Goal: Task Accomplishment & Management: Complete application form

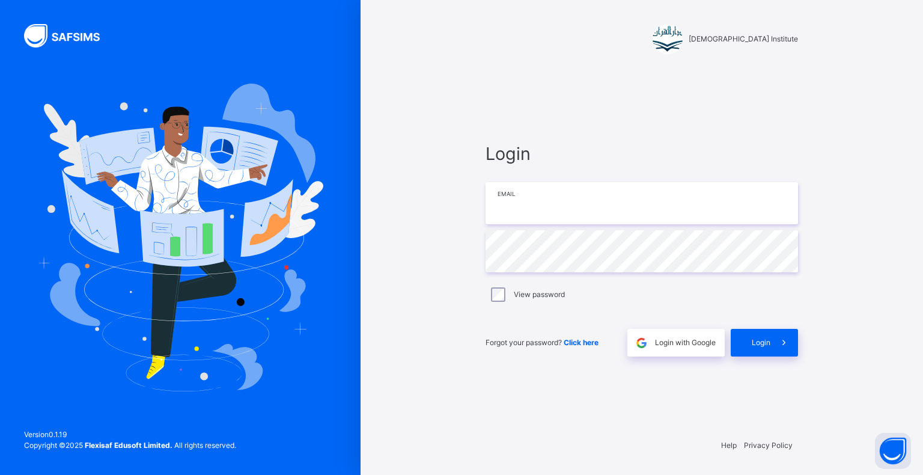
click at [648, 202] on input "email" at bounding box center [641, 203] width 312 height 42
type input "**********"
click at [771, 345] on span at bounding box center [784, 343] width 28 height 28
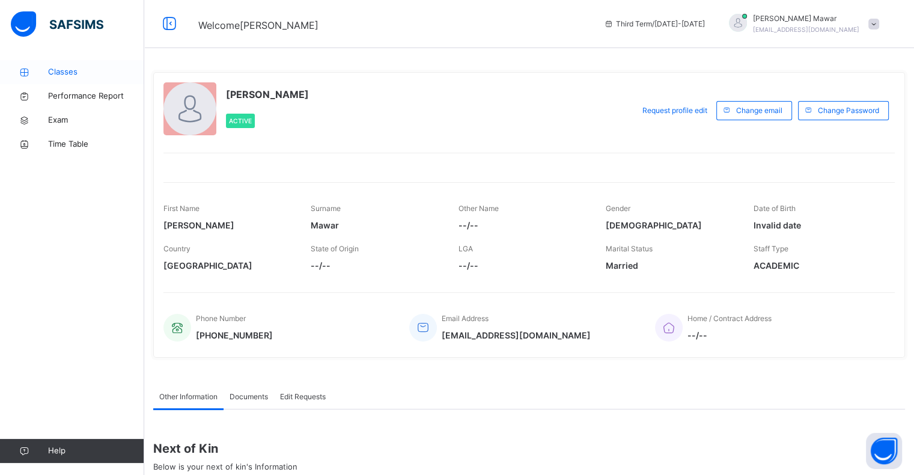
click at [96, 73] on span "Classes" at bounding box center [96, 72] width 96 height 12
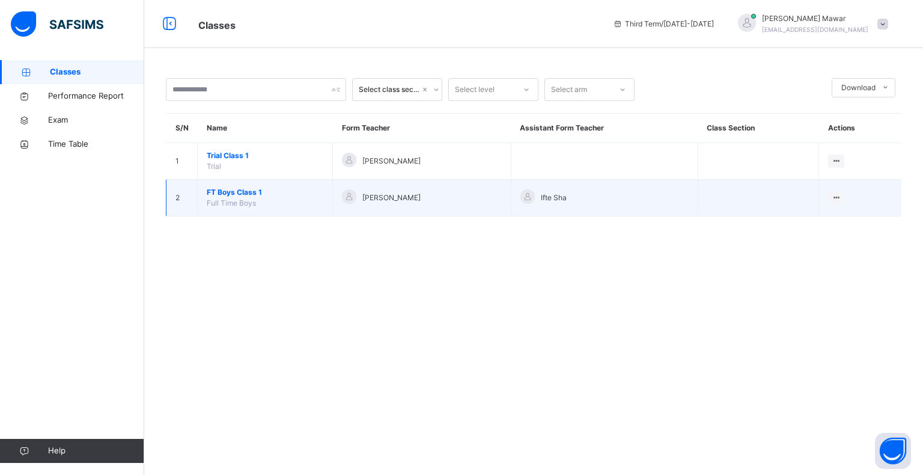
click at [248, 190] on span "FT Boys Class 1" at bounding box center [265, 192] width 117 height 11
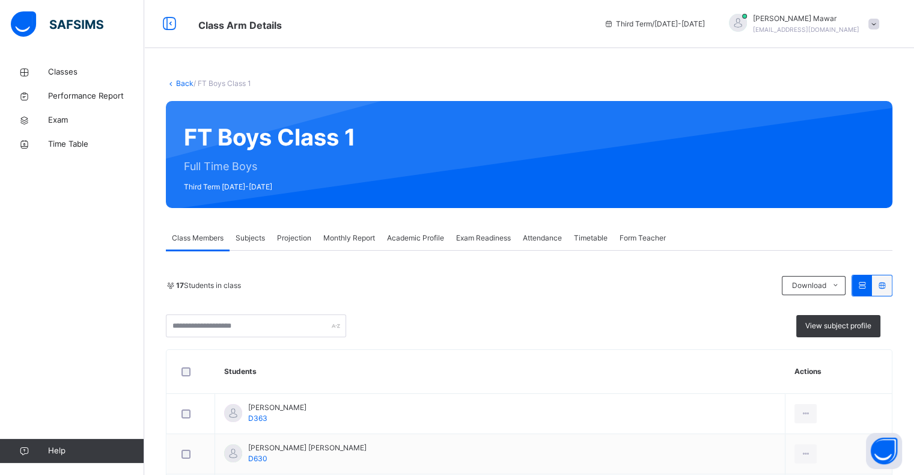
click at [288, 239] on span "Projection" at bounding box center [294, 237] width 34 height 11
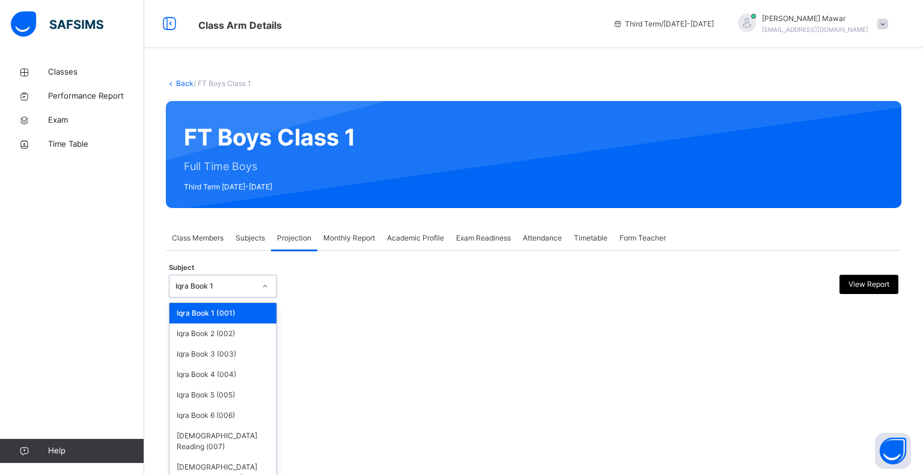
click at [232, 284] on div "Iqra Book 1" at bounding box center [214, 286] width 79 height 11
click at [222, 457] on div "[DEMOGRAPHIC_DATA] Memorisation (008)" at bounding box center [222, 472] width 107 height 31
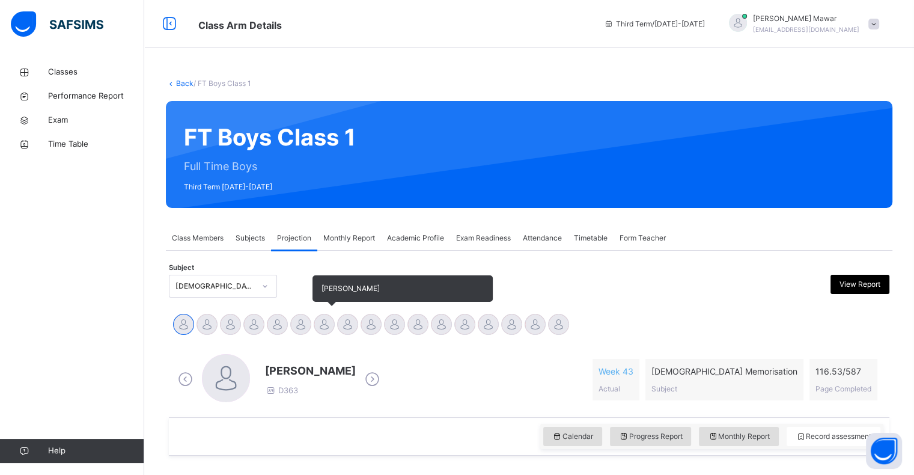
click at [327, 318] on div at bounding box center [324, 324] width 21 height 21
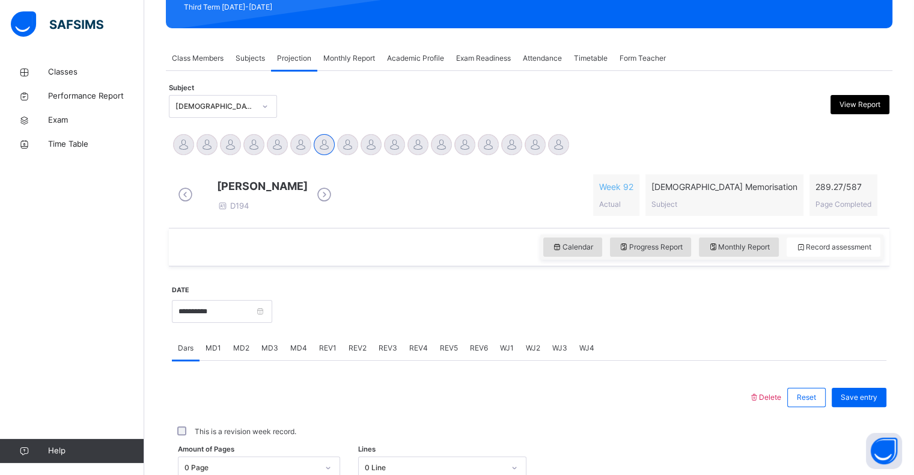
scroll to position [259, 0]
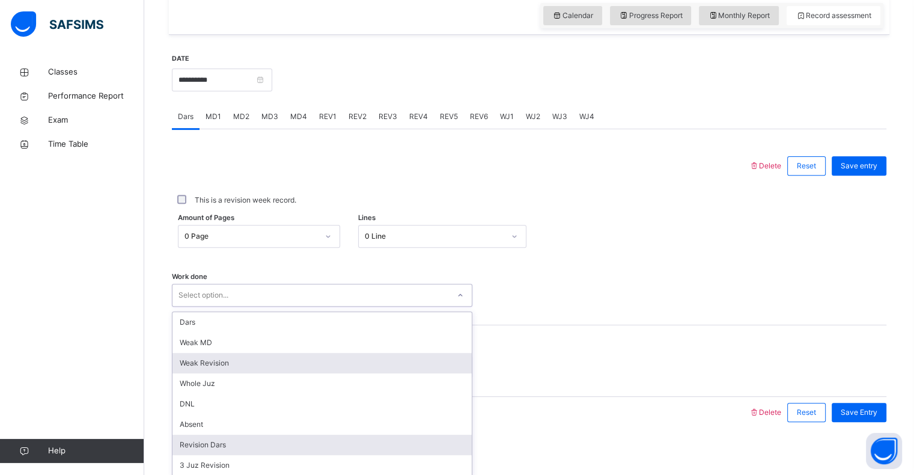
drag, startPoint x: 193, startPoint y: 455, endPoint x: 199, endPoint y: 454, distance: 6.3
click at [199, 306] on div "option Weak Revision focused, 3 of 16. 16 results available. Use Up and Down to…" at bounding box center [322, 294] width 300 height 23
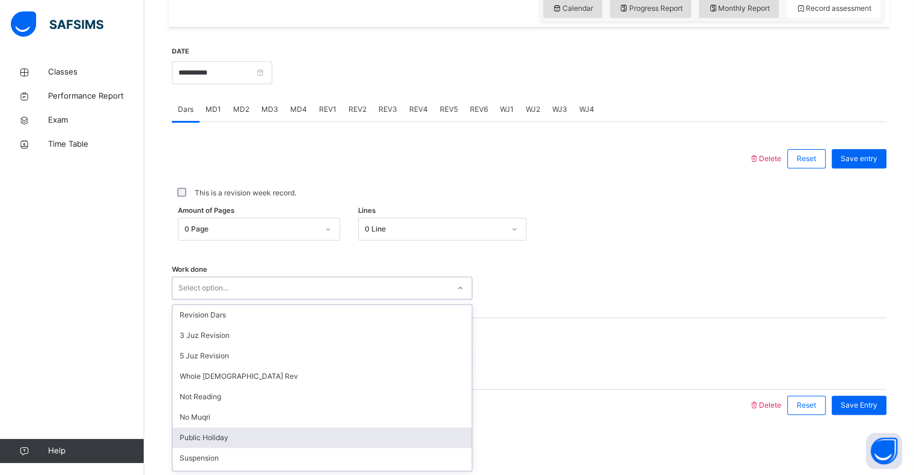
scroll to position [133, 0]
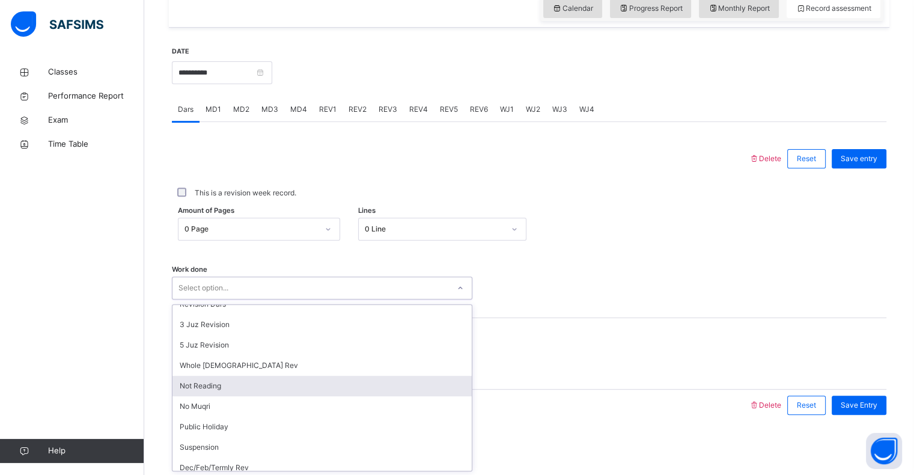
click at [231, 377] on div "Not Reading" at bounding box center [321, 385] width 299 height 20
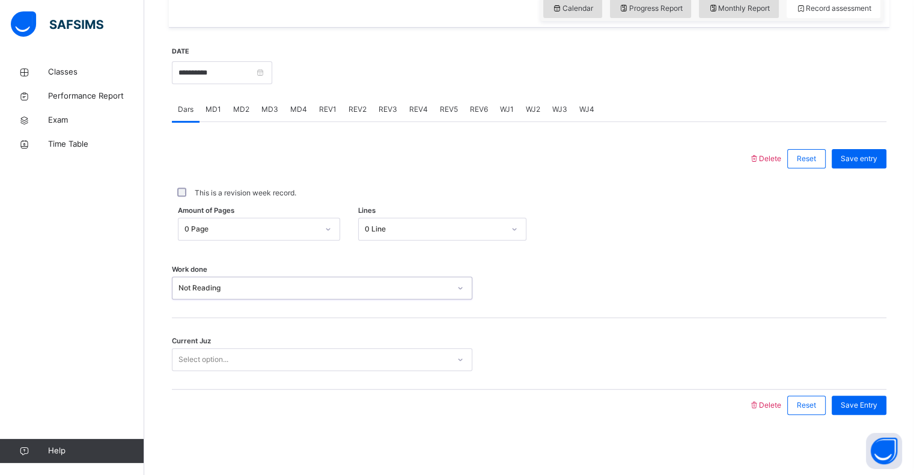
drag, startPoint x: 384, startPoint y: 354, endPoint x: 362, endPoint y: 335, distance: 29.8
click at [365, 338] on div "Current Juz Select option..." at bounding box center [529, 353] width 714 height 71
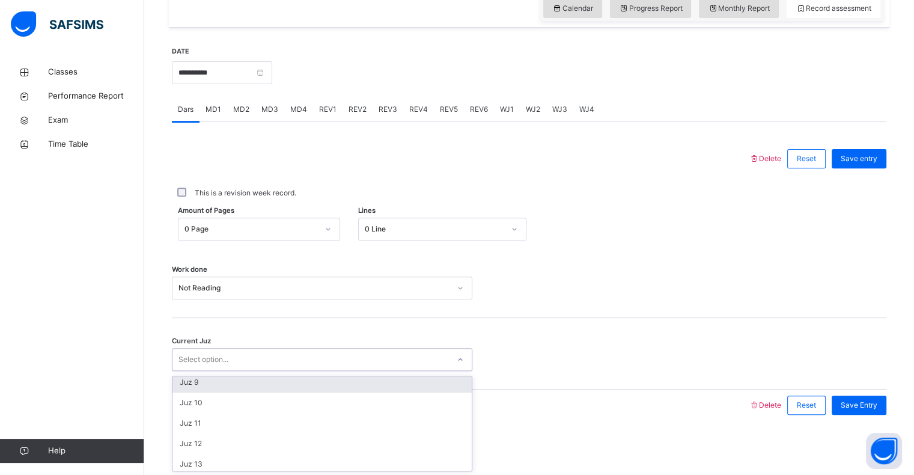
drag, startPoint x: 287, startPoint y: 288, endPoint x: 293, endPoint y: 285, distance: 6.7
click at [291, 285] on div "Not Reading" at bounding box center [314, 287] width 272 height 11
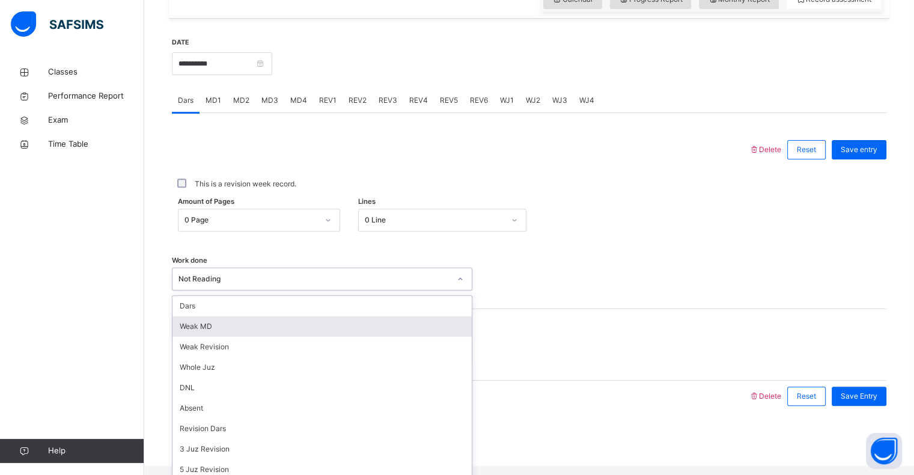
scroll to position [161, 0]
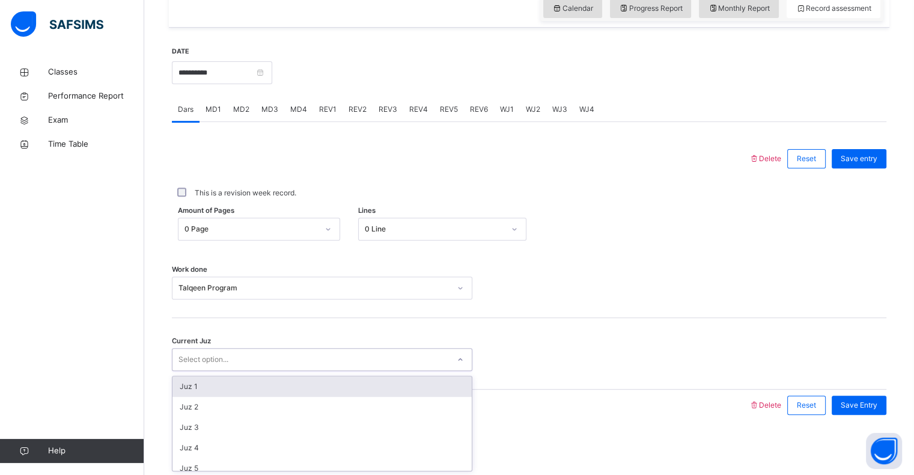
click at [274, 362] on div "Select option..." at bounding box center [310, 359] width 276 height 19
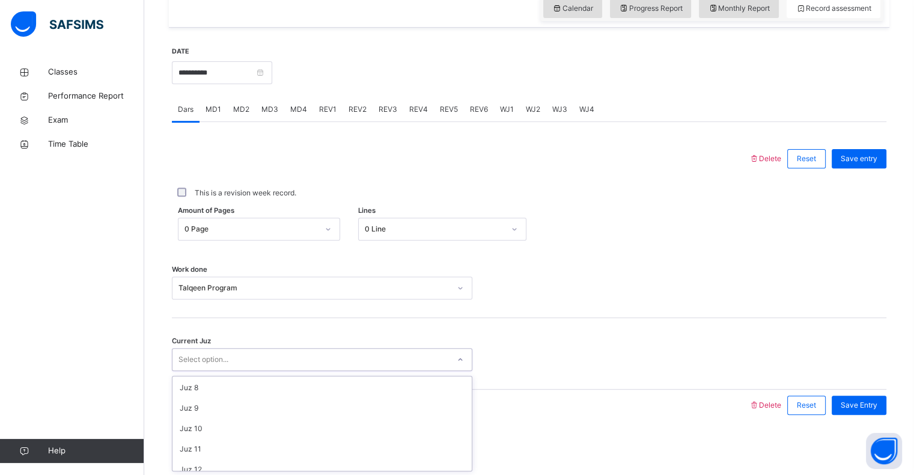
scroll to position [143, 0]
click at [186, 423] on div "Juz 10" at bounding box center [321, 427] width 299 height 20
click at [853, 403] on span "Save Entry" at bounding box center [858, 404] width 37 height 11
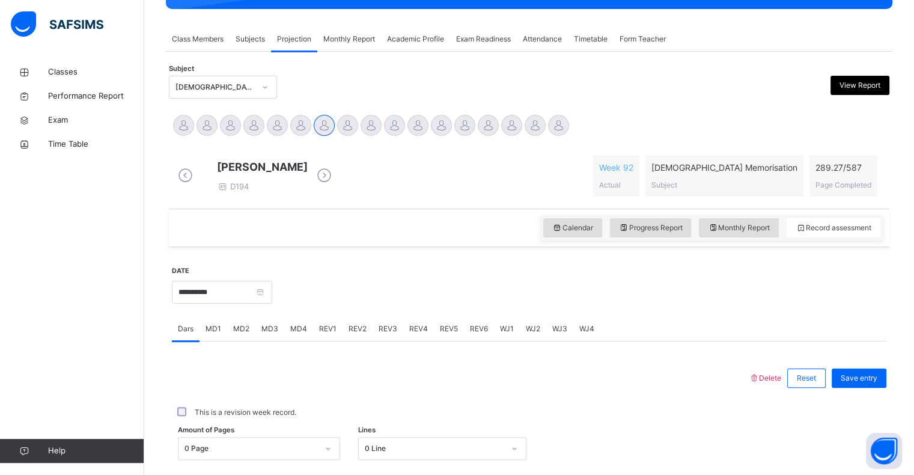
scroll to position [200, 0]
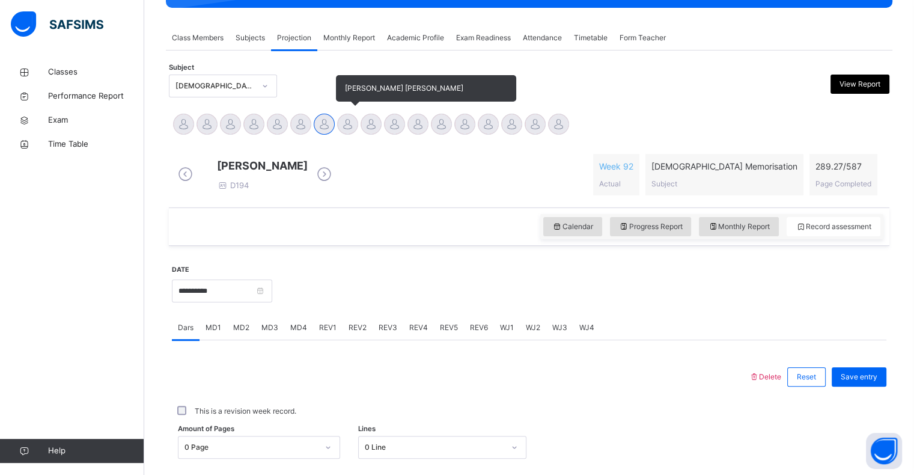
click at [344, 121] on div at bounding box center [347, 124] width 21 height 21
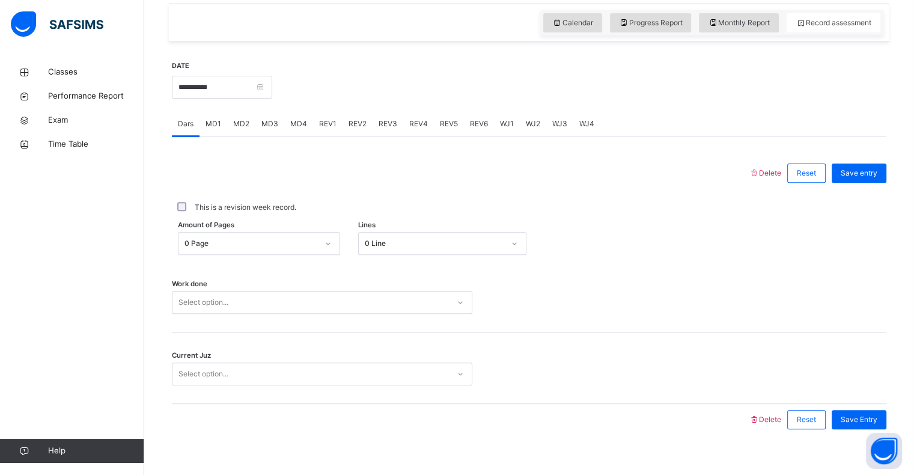
scroll to position [406, 0]
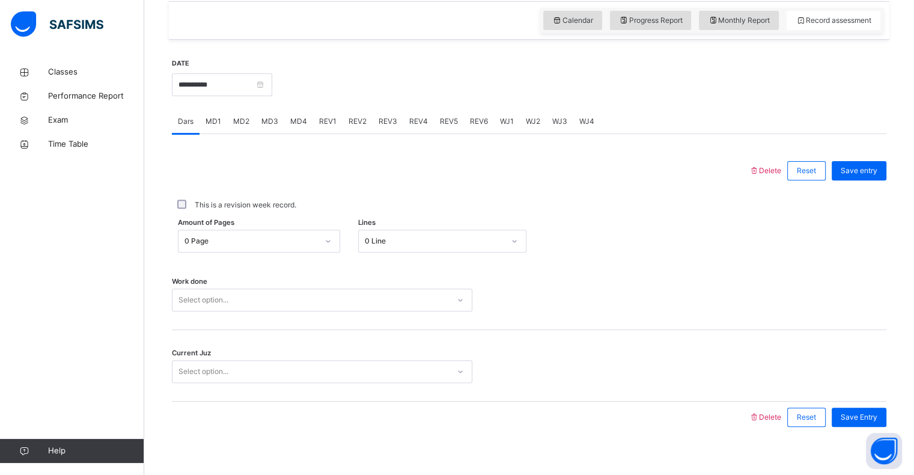
click at [265, 246] on div "0 Page" at bounding box center [250, 240] width 133 height 11
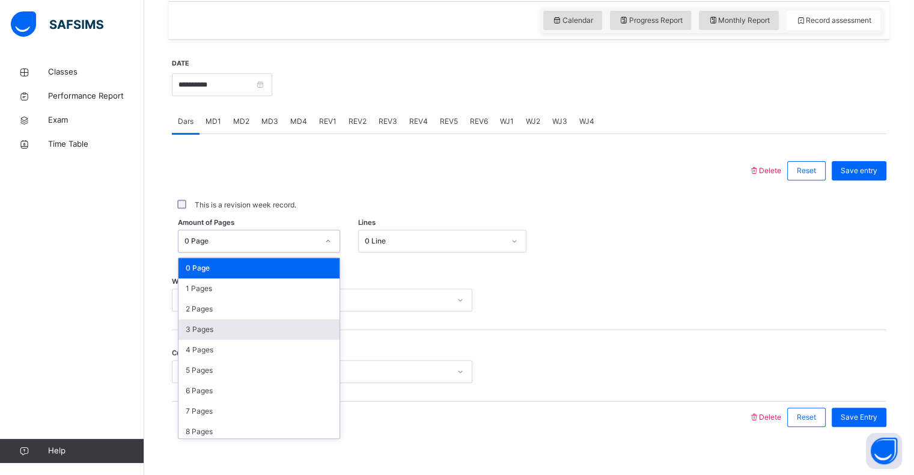
click at [261, 333] on div "3 Pages" at bounding box center [258, 329] width 161 height 20
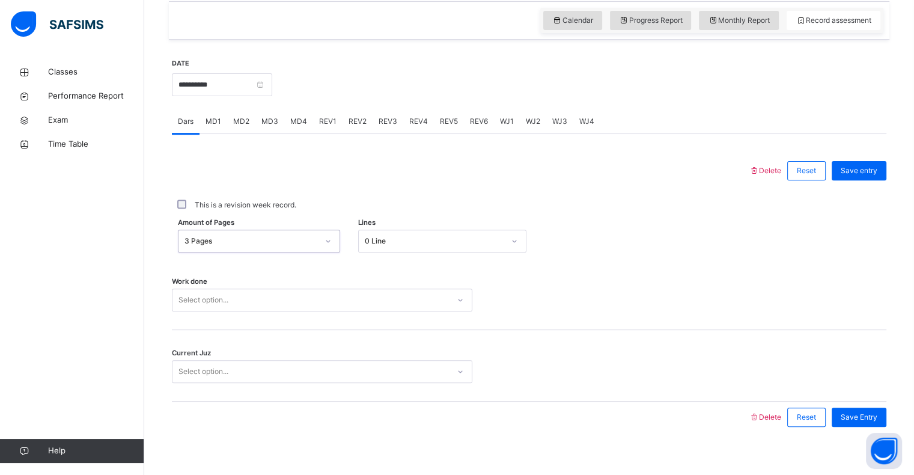
click at [323, 311] on div "Select option..." at bounding box center [322, 299] width 300 height 23
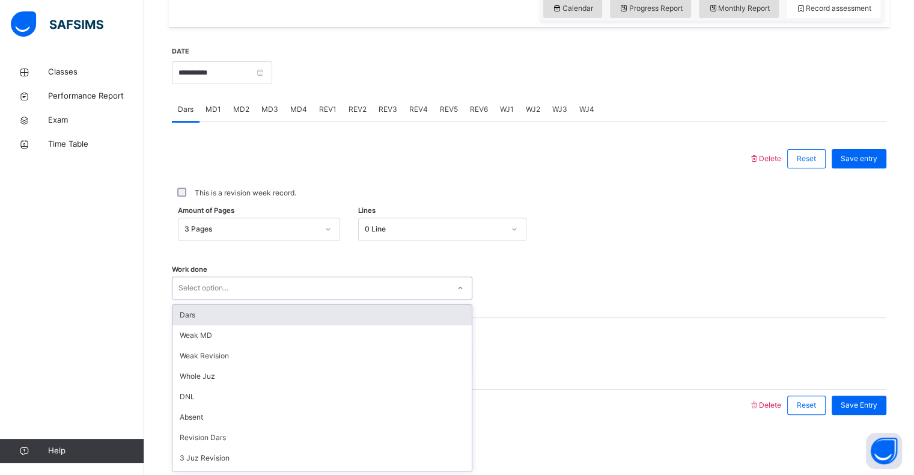
click at [264, 323] on div "Dars" at bounding box center [321, 315] width 299 height 20
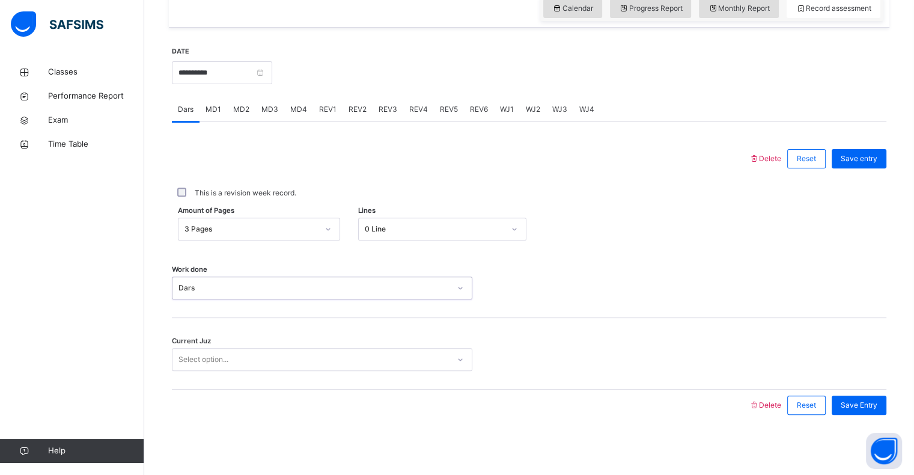
click at [219, 366] on div "Select option..." at bounding box center [203, 359] width 50 height 23
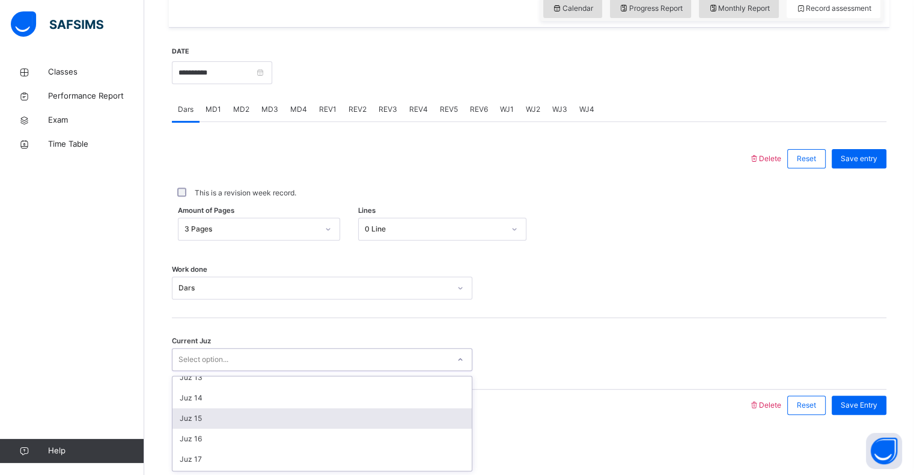
scroll to position [255, 0]
click at [210, 419] on div "Juz 15" at bounding box center [321, 417] width 299 height 20
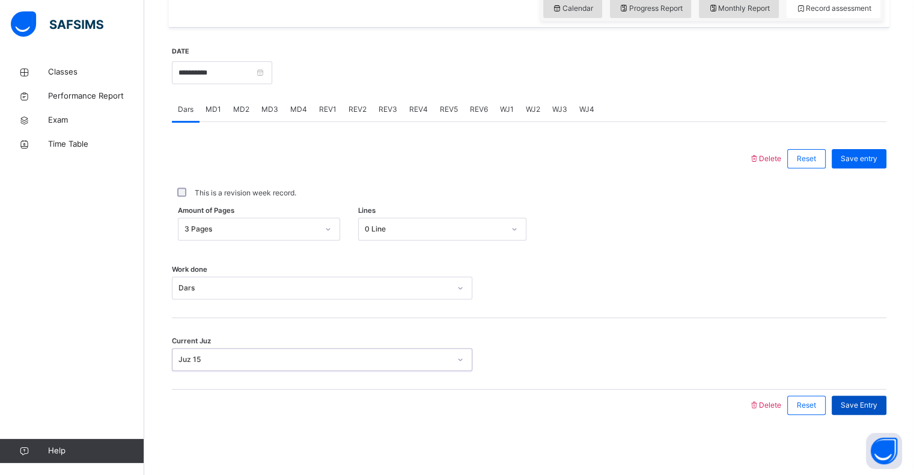
click at [872, 407] on span "Save Entry" at bounding box center [858, 404] width 37 height 11
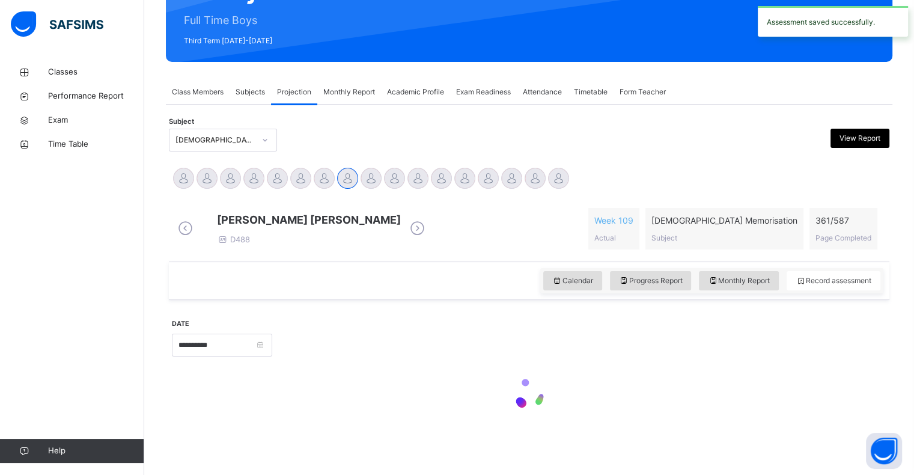
scroll to position [427, 0]
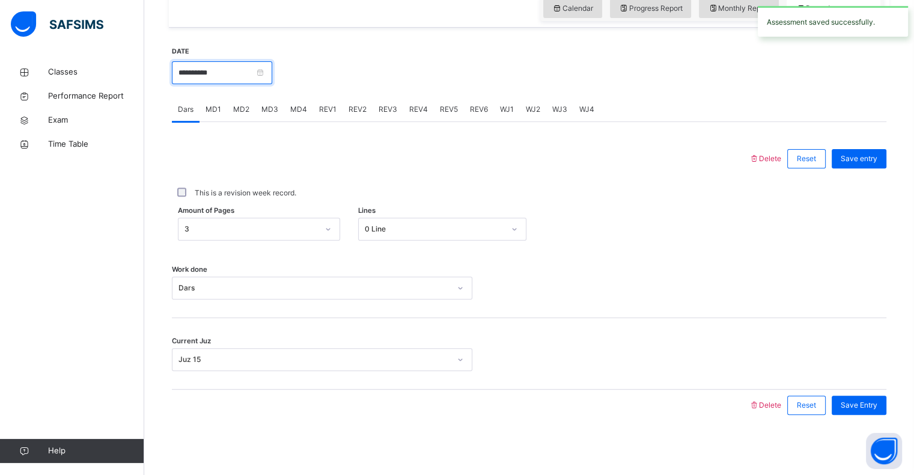
click at [272, 77] on input "**********" at bounding box center [222, 72] width 100 height 23
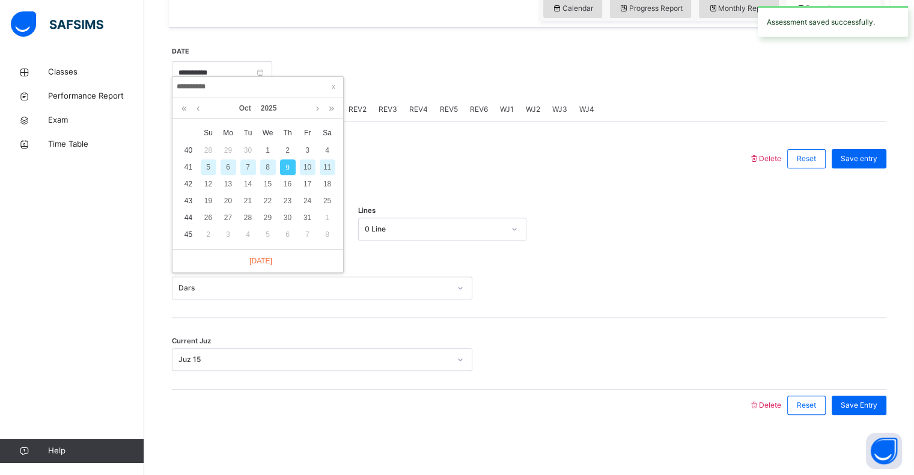
click at [270, 159] on div "8" at bounding box center [268, 167] width 16 height 16
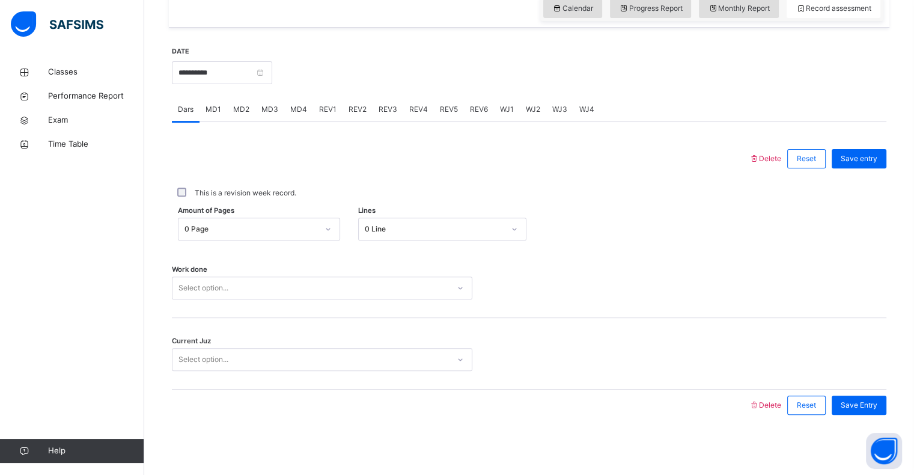
drag, startPoint x: 208, startPoint y: 306, endPoint x: 214, endPoint y: 285, distance: 21.9
click at [213, 291] on div "Work done Select option..." at bounding box center [529, 281] width 714 height 71
click at [214, 285] on div "Select option..." at bounding box center [203, 287] width 50 height 23
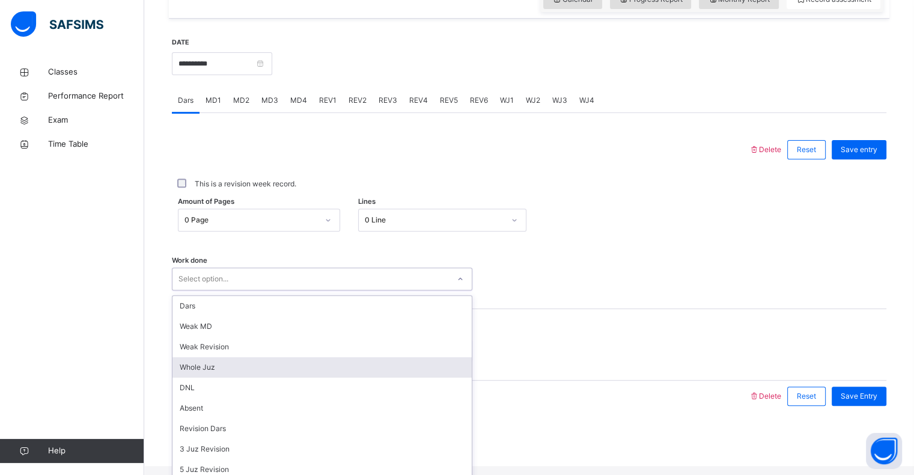
scroll to position [161, 0]
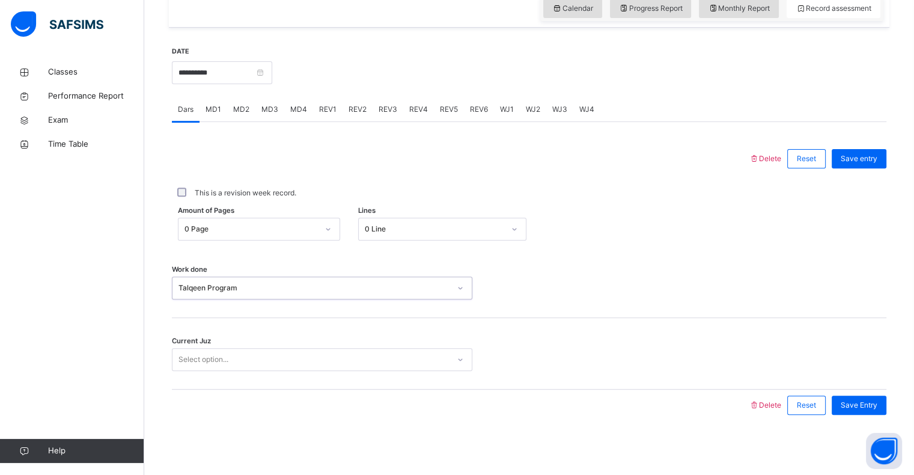
click at [211, 353] on div "Select option..." at bounding box center [203, 359] width 50 height 23
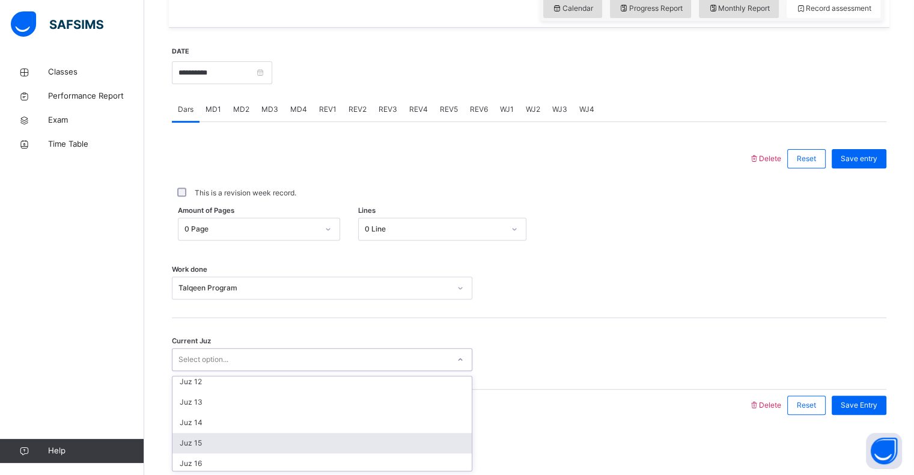
scroll to position [229, 0]
click at [221, 447] on div "Juz 15" at bounding box center [321, 443] width 299 height 20
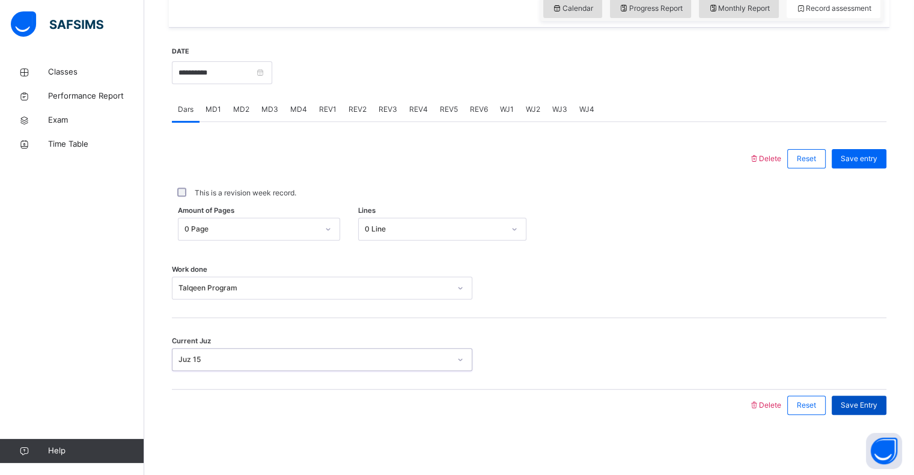
click at [875, 409] on span "Save Entry" at bounding box center [858, 404] width 37 height 11
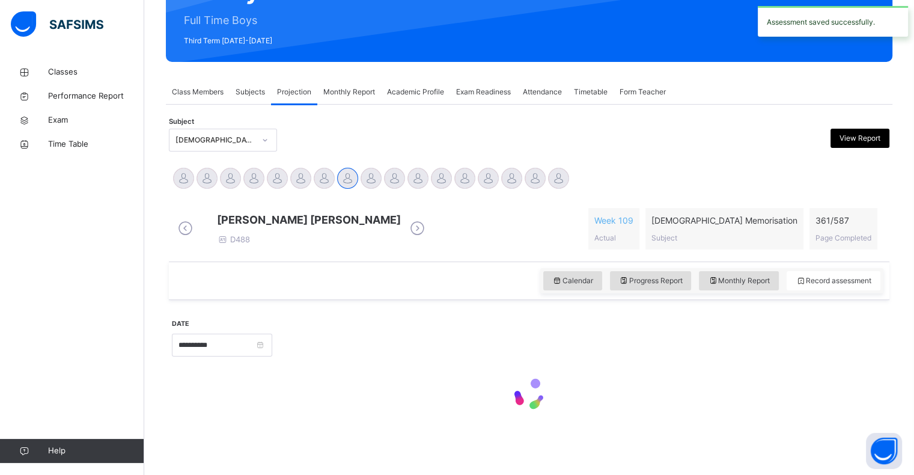
scroll to position [427, 0]
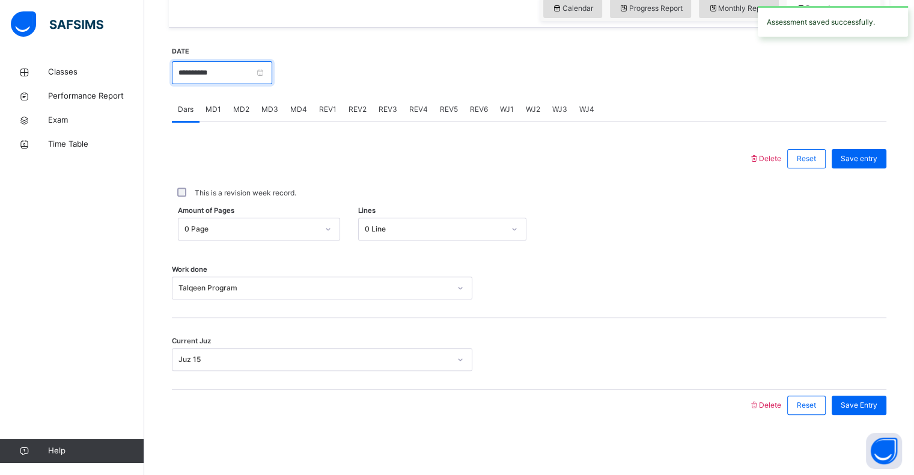
click at [265, 78] on input "**********" at bounding box center [222, 72] width 100 height 23
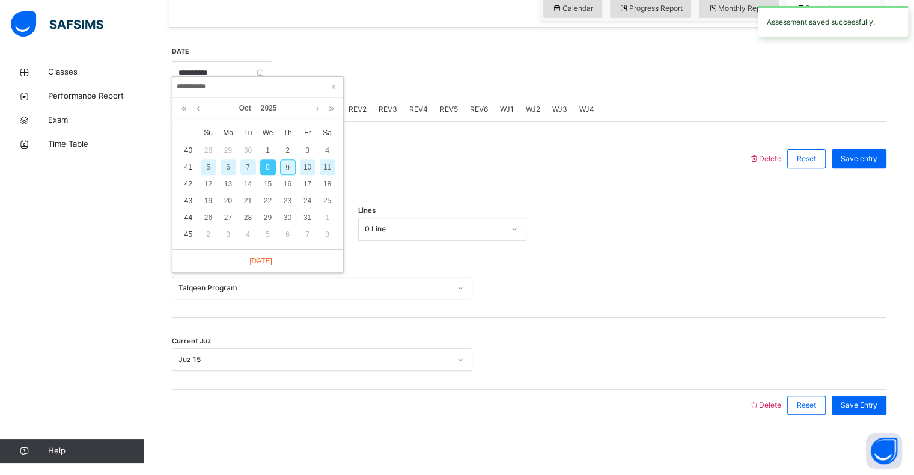
click at [250, 159] on div "7" at bounding box center [248, 167] width 16 height 16
type input "**********"
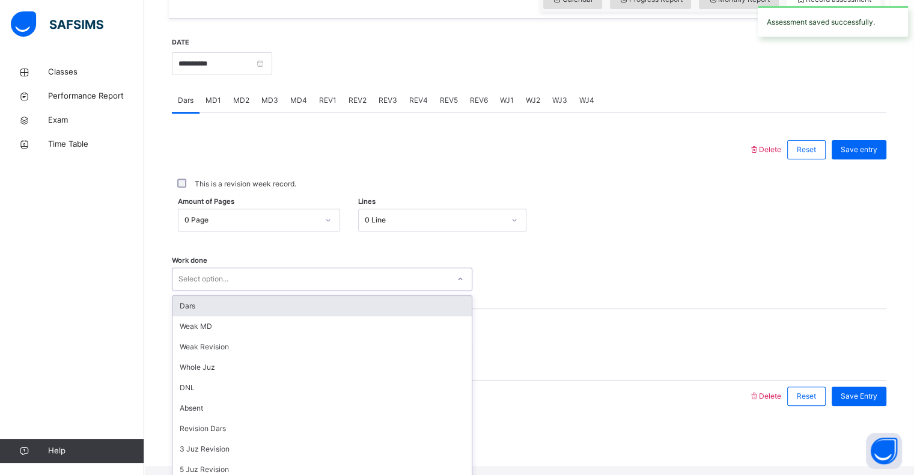
click at [219, 290] on div "Select option..." at bounding box center [203, 278] width 50 height 23
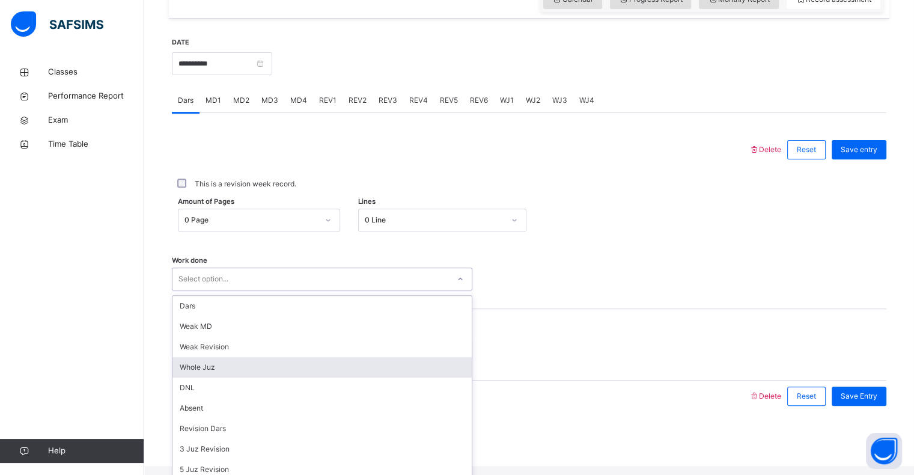
scroll to position [161, 0]
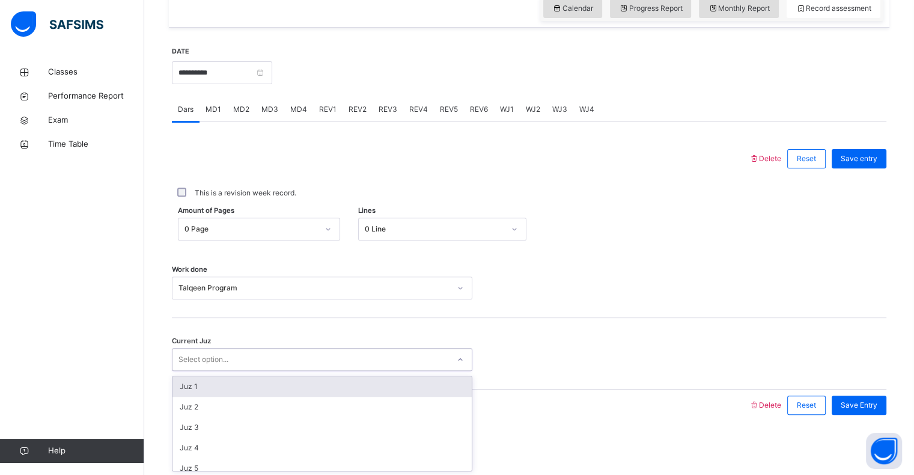
click at [245, 352] on div "Select option..." at bounding box center [310, 359] width 276 height 19
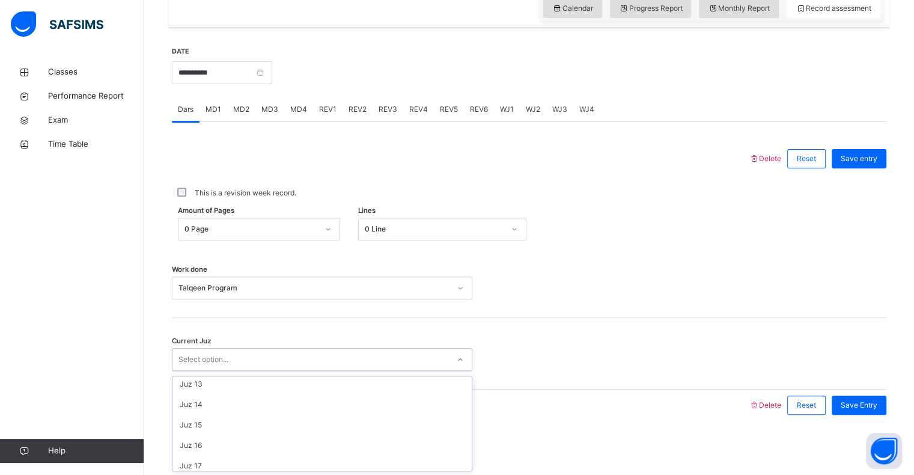
scroll to position [249, 0]
click at [220, 431] on div "Juz 15" at bounding box center [321, 423] width 299 height 20
click at [858, 401] on span "Save Entry" at bounding box center [858, 404] width 37 height 11
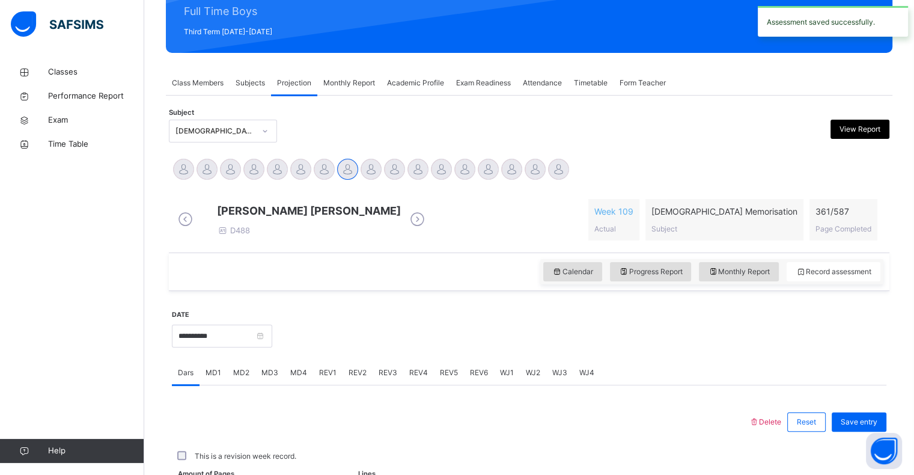
scroll to position [427, 0]
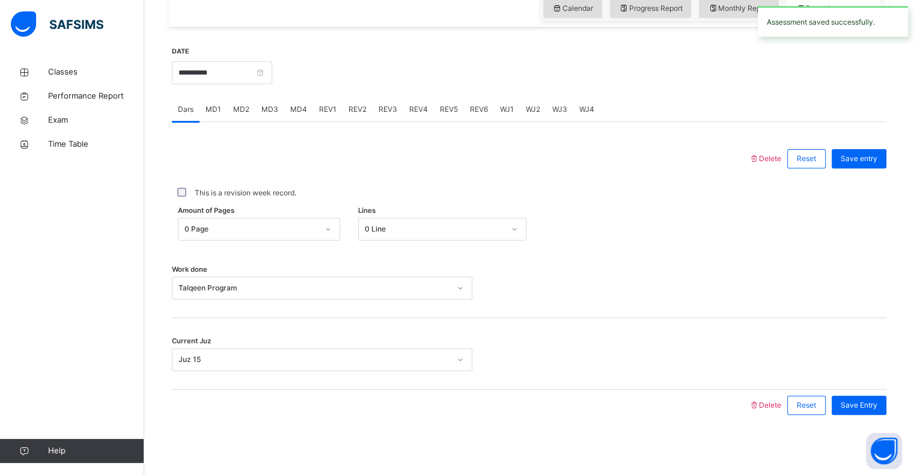
click at [858, 401] on span "Save Entry" at bounding box center [858, 404] width 37 height 11
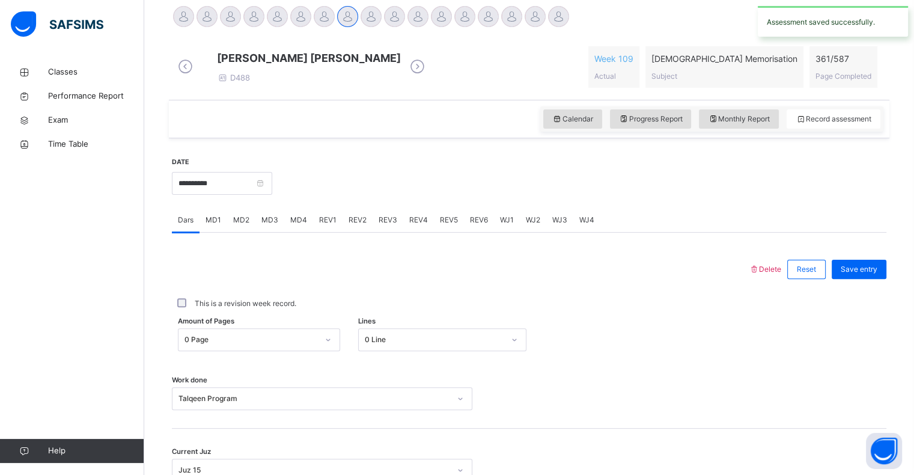
scroll to position [307, 0]
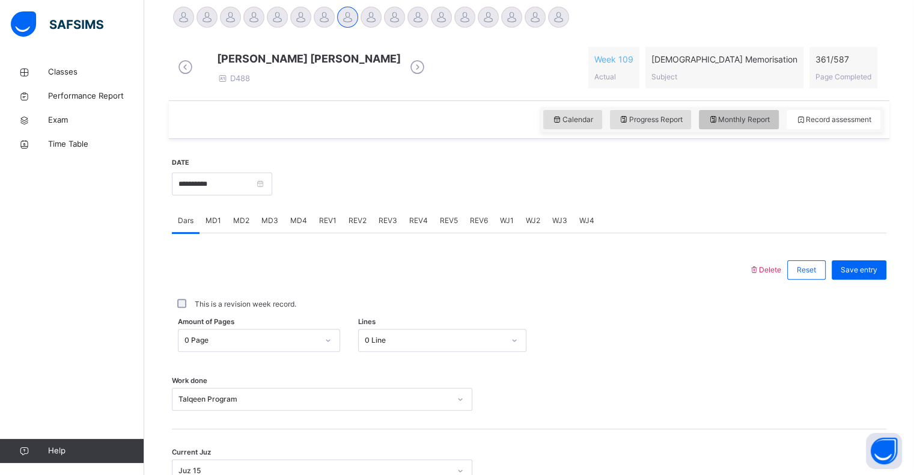
click at [753, 125] on span "Monthly Report" at bounding box center [739, 119] width 62 height 11
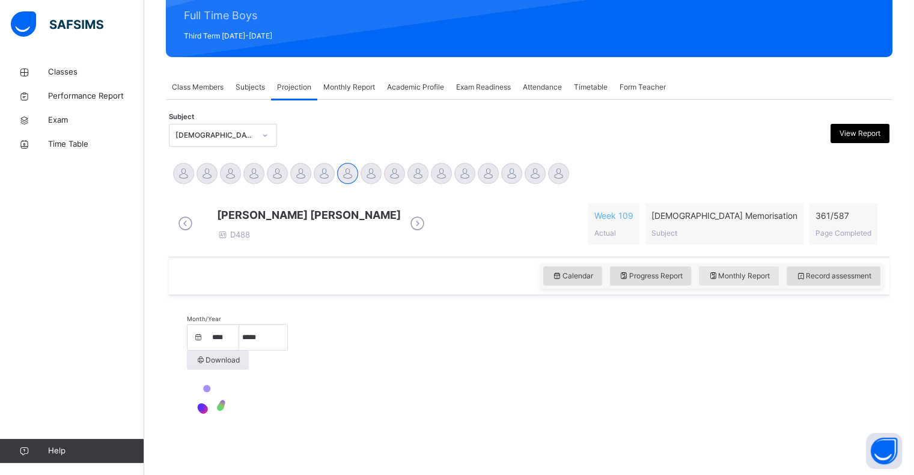
select select "****"
select select "*"
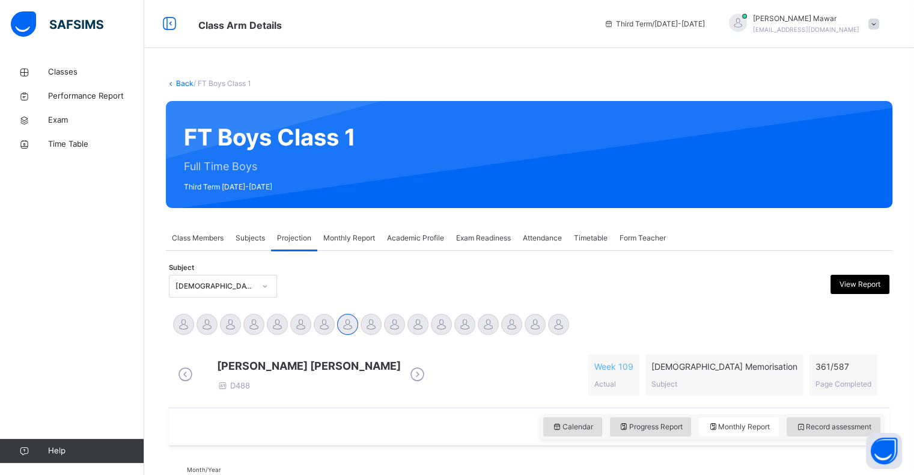
scroll to position [312, 0]
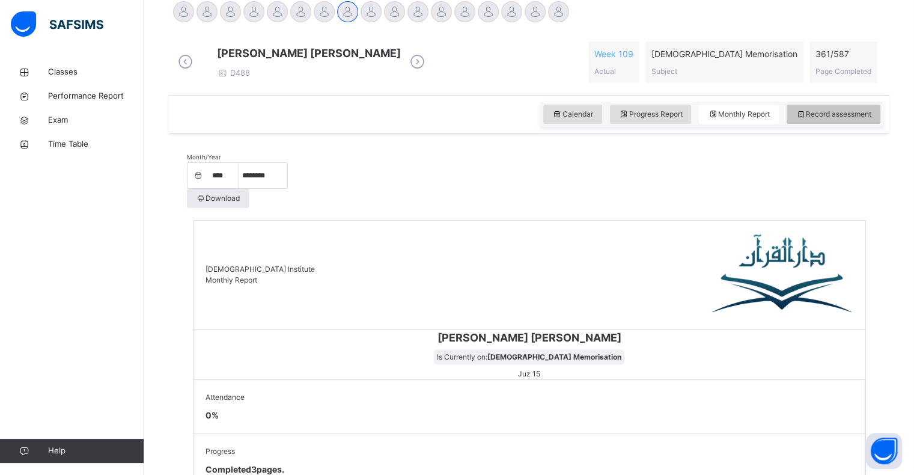
click at [848, 118] on span "Record assessment" at bounding box center [833, 114] width 76 height 11
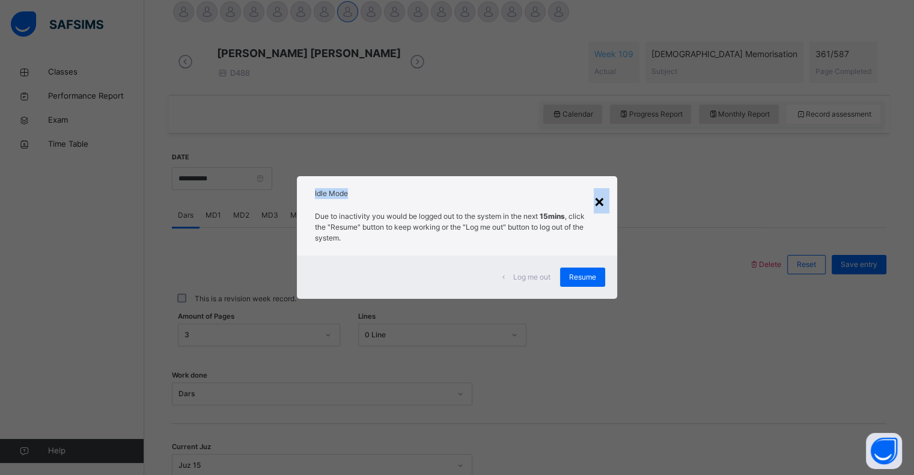
drag, startPoint x: 607, startPoint y: 200, endPoint x: 599, endPoint y: 204, distance: 9.4
click at [599, 204] on div "× Idle Mode Due to inactivity you would be logged out to the system in the next…" at bounding box center [457, 237] width 320 height 123
click at [599, 204] on div "×" at bounding box center [599, 200] width 11 height 25
click at [589, 278] on span "Resume" at bounding box center [582, 277] width 27 height 11
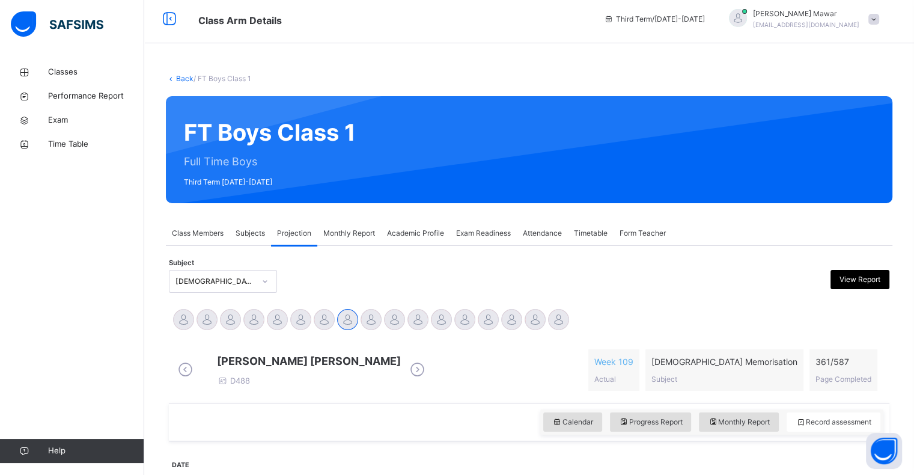
scroll to position [0, 0]
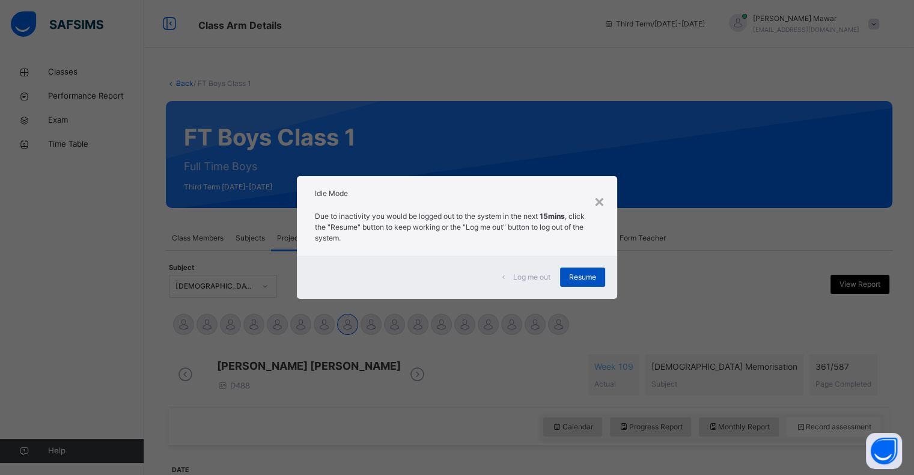
click at [596, 275] on span "Resume" at bounding box center [582, 277] width 27 height 11
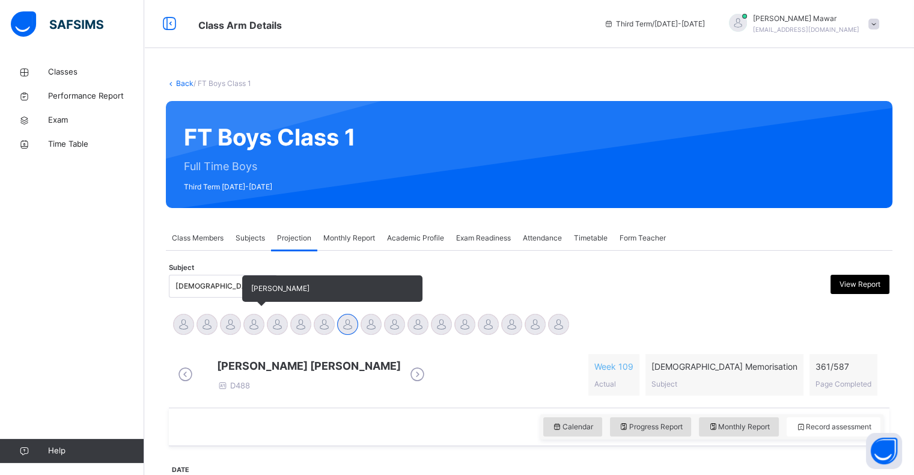
click at [263, 326] on div at bounding box center [253, 324] width 21 height 21
click at [278, 322] on div at bounding box center [277, 324] width 21 height 21
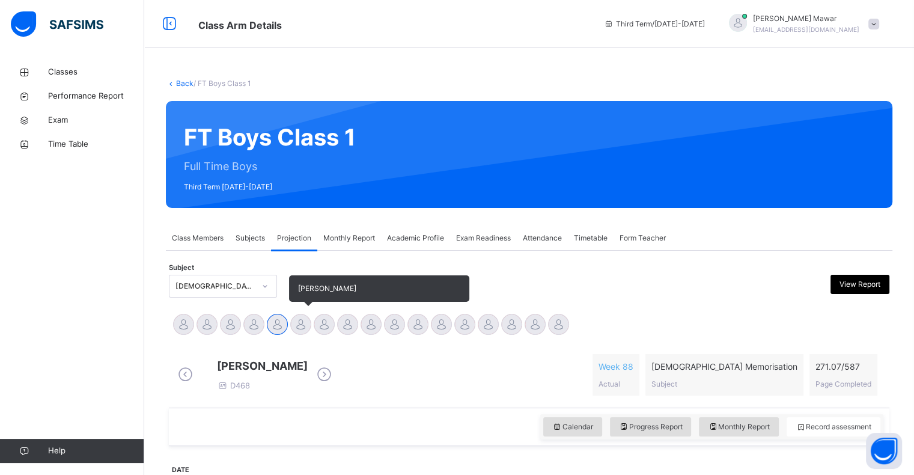
click at [309, 314] on div "[PERSON_NAME]" at bounding box center [300, 325] width 23 height 26
click at [298, 323] on div at bounding box center [300, 324] width 21 height 21
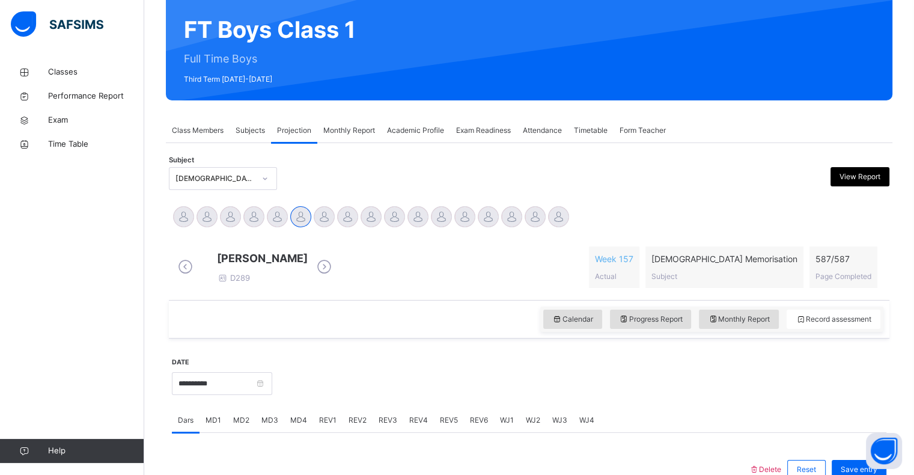
scroll to position [105, 0]
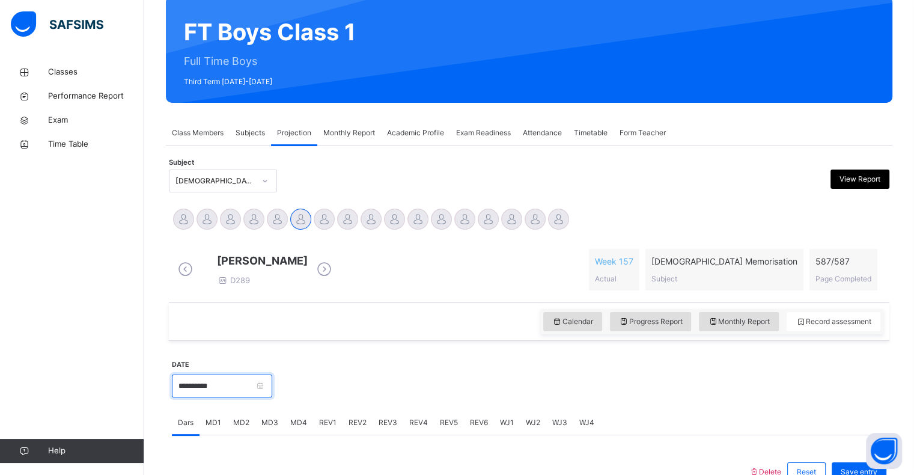
click at [259, 397] on input "**********" at bounding box center [222, 385] width 100 height 23
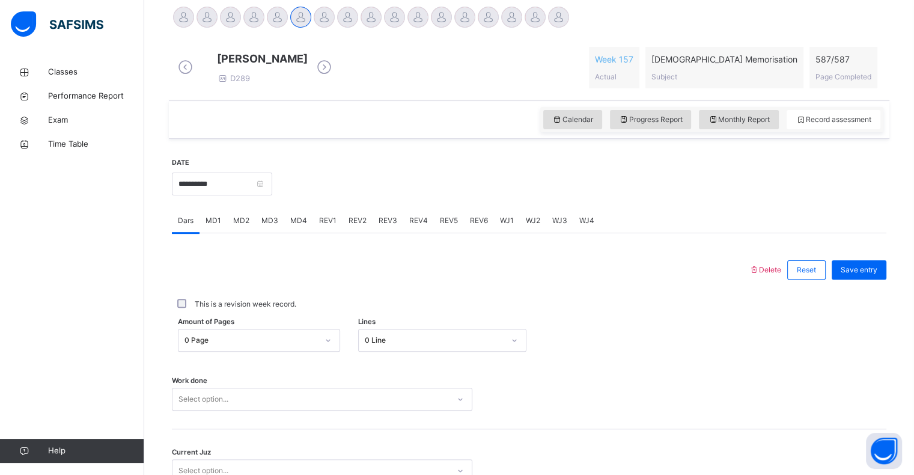
scroll to position [396, 0]
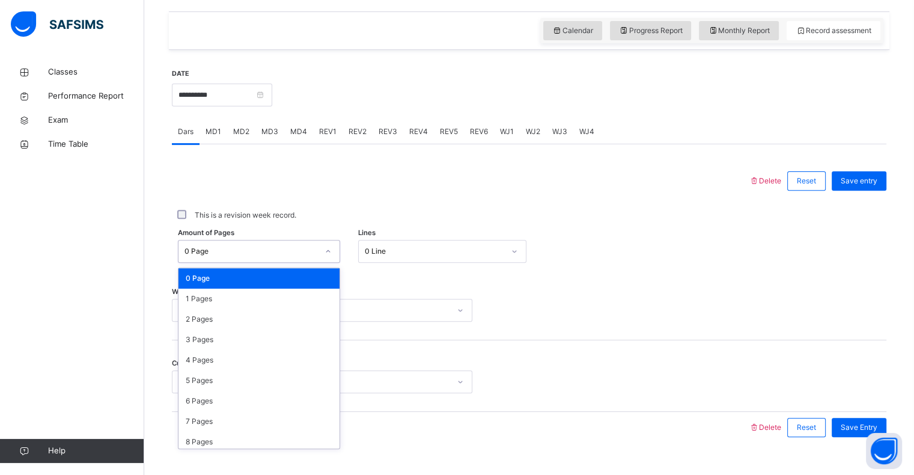
click at [312, 288] on div "0 Page" at bounding box center [258, 278] width 161 height 20
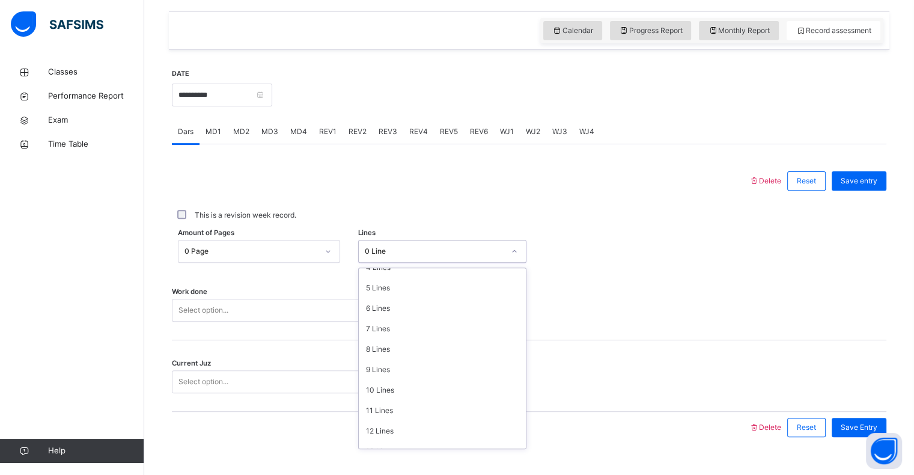
scroll to position [147, 0]
click at [404, 425] on div "14 Lines" at bounding box center [442, 417] width 167 height 20
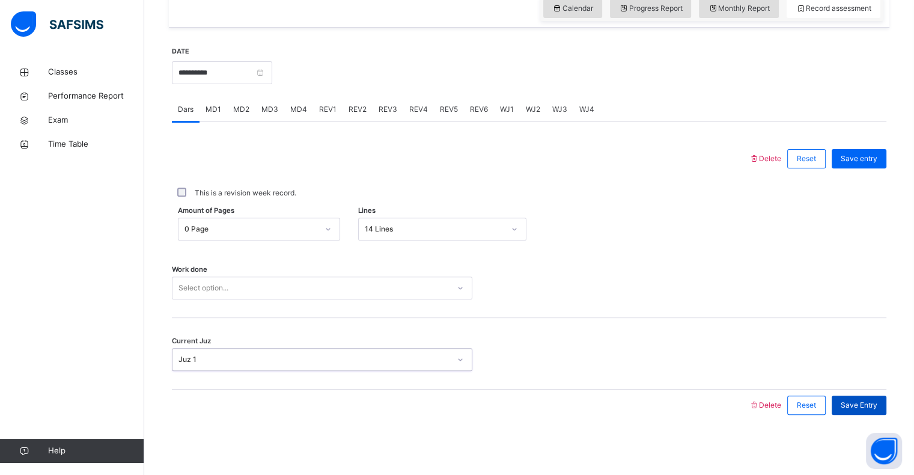
click at [863, 403] on span "Save Entry" at bounding box center [858, 404] width 37 height 11
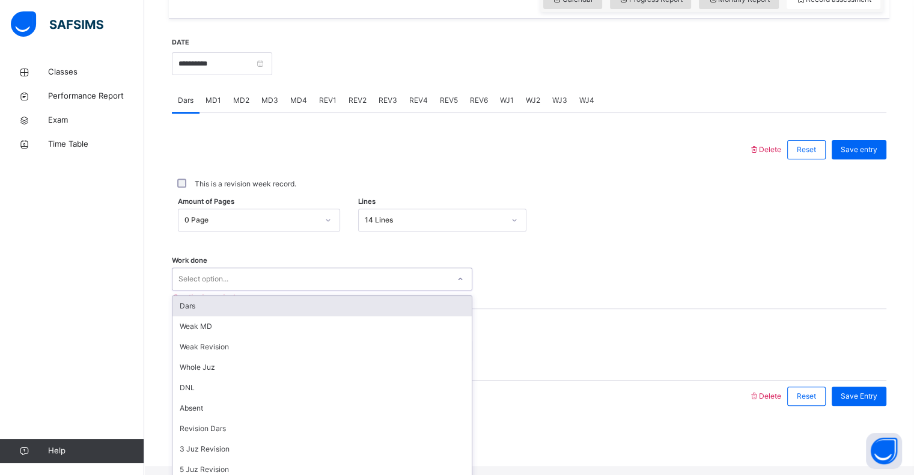
click at [361, 314] on div "Dars" at bounding box center [321, 306] width 299 height 20
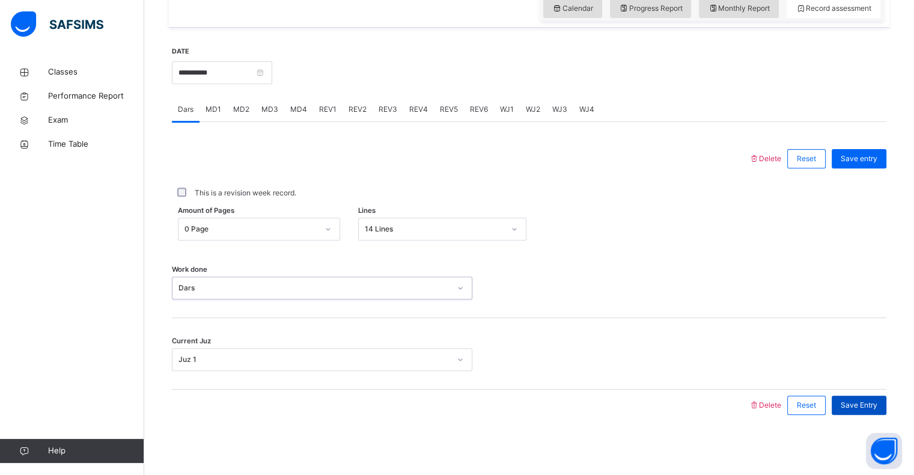
click at [872, 399] on span "Save Entry" at bounding box center [858, 404] width 37 height 11
click at [284, 105] on div "MD4" at bounding box center [298, 109] width 29 height 24
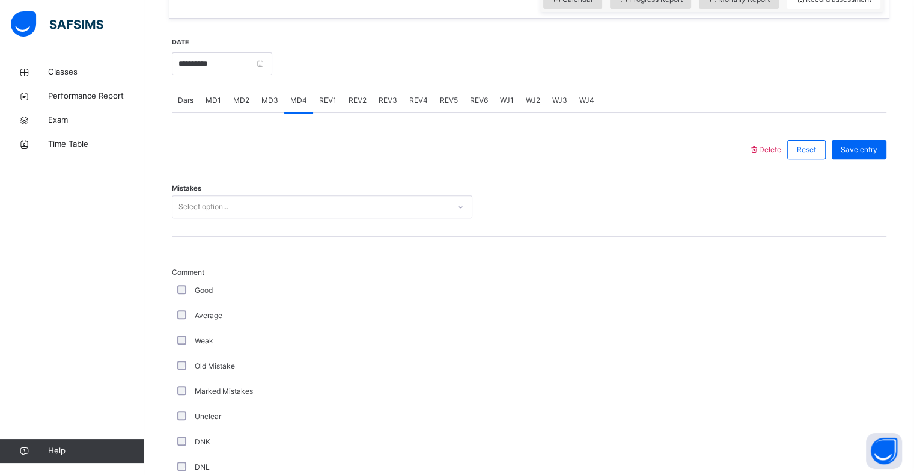
click at [257, 112] on div "MD3" at bounding box center [269, 100] width 29 height 24
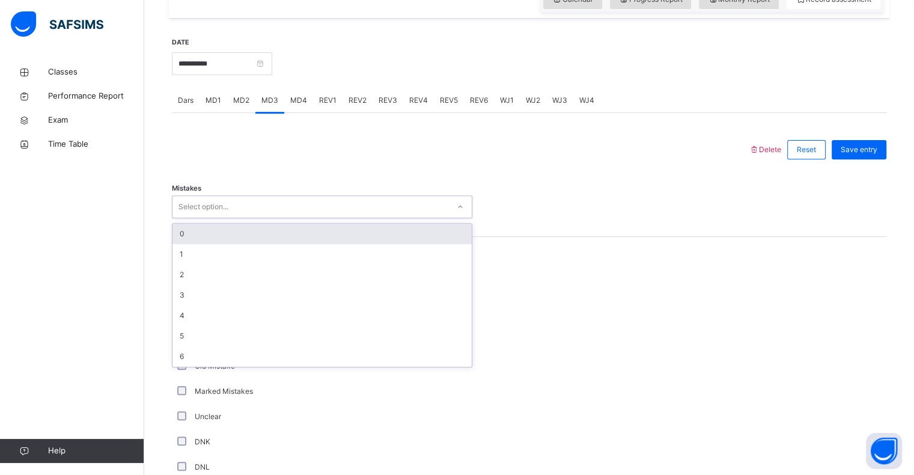
click at [340, 239] on div "0" at bounding box center [321, 233] width 299 height 20
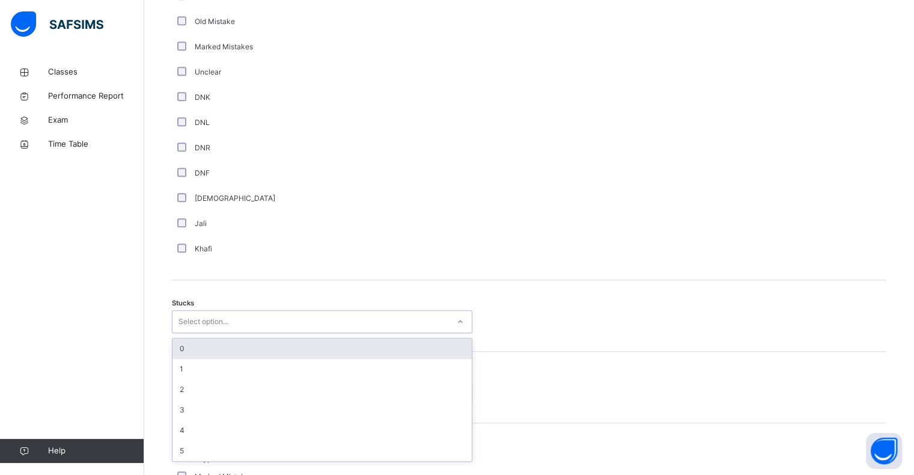
click at [207, 359] on div "0" at bounding box center [321, 348] width 299 height 20
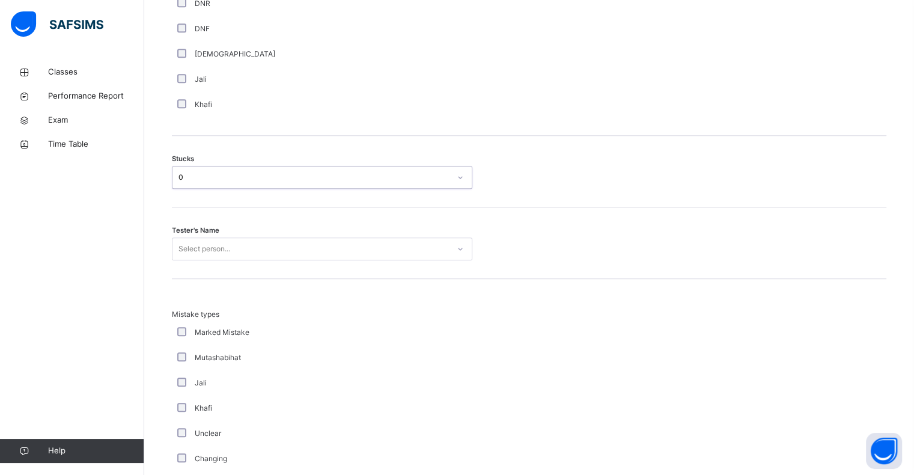
scroll to position [948, 0]
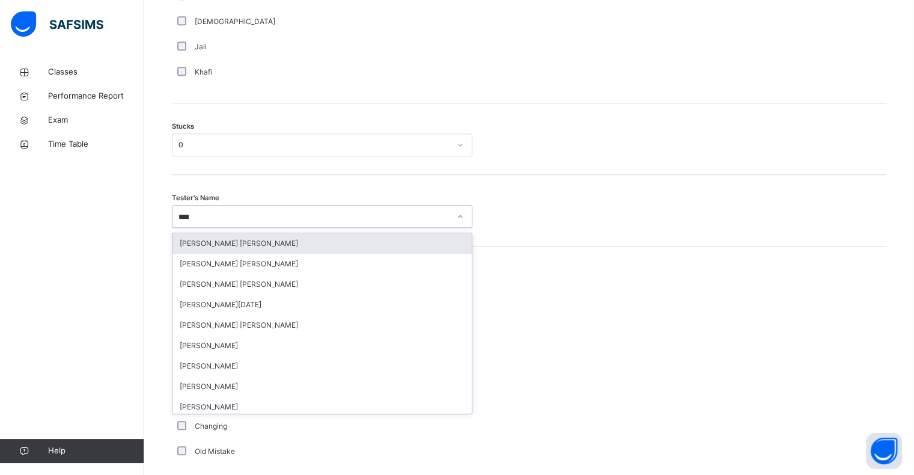
type input "*****"
click at [365, 272] on div "[PERSON_NAME] [PERSON_NAME]" at bounding box center [321, 264] width 299 height 20
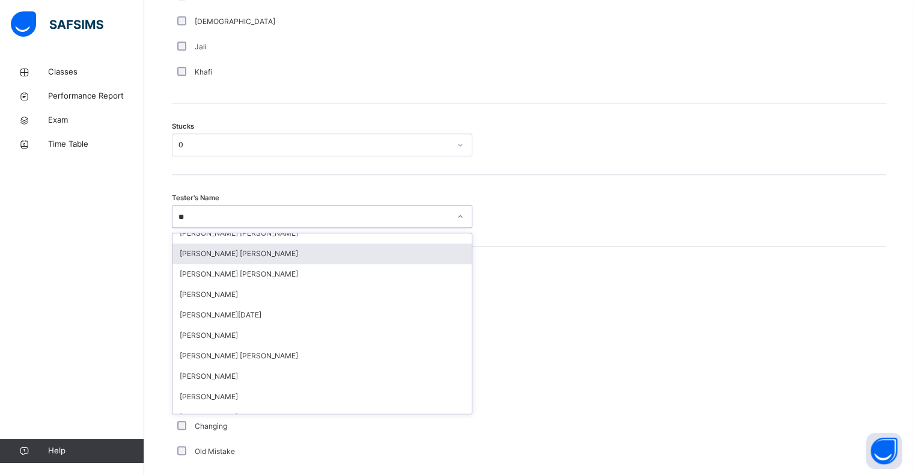
scroll to position [0, 0]
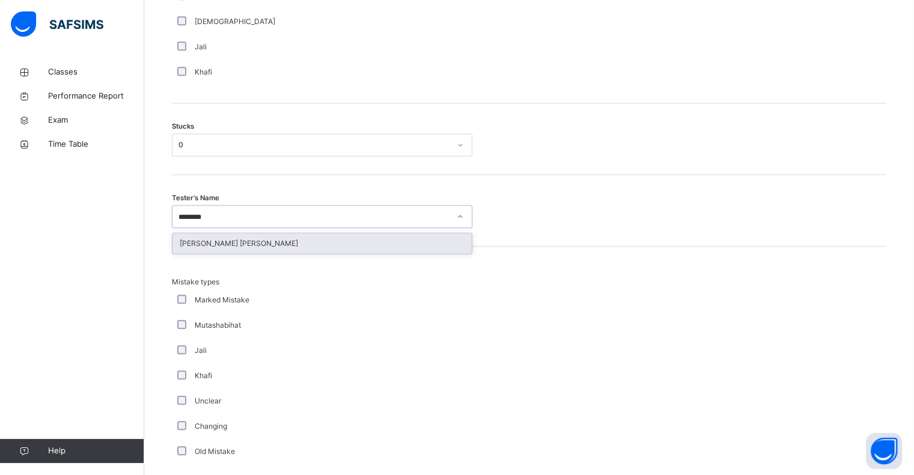
type input "********"
click at [337, 271] on div "Mistake types Marked Mistake Mutashabihat [PERSON_NAME] Unclear Changing Old Mi…" at bounding box center [529, 364] width 714 height 236
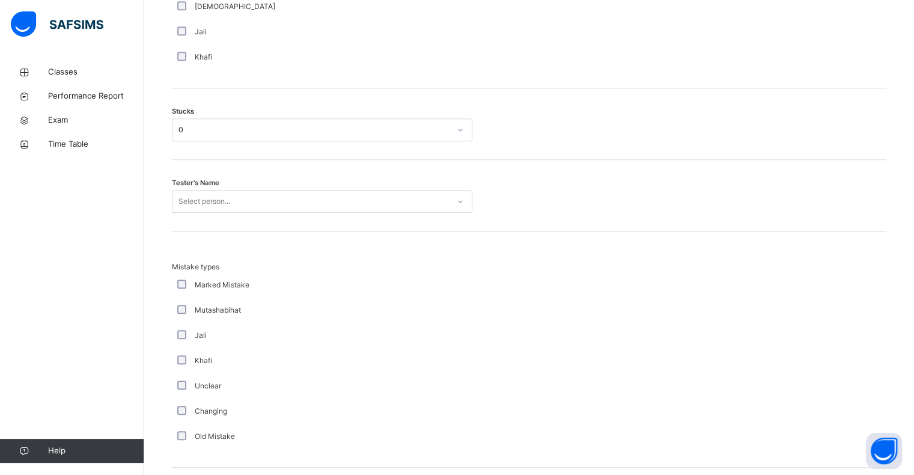
scroll to position [983, 0]
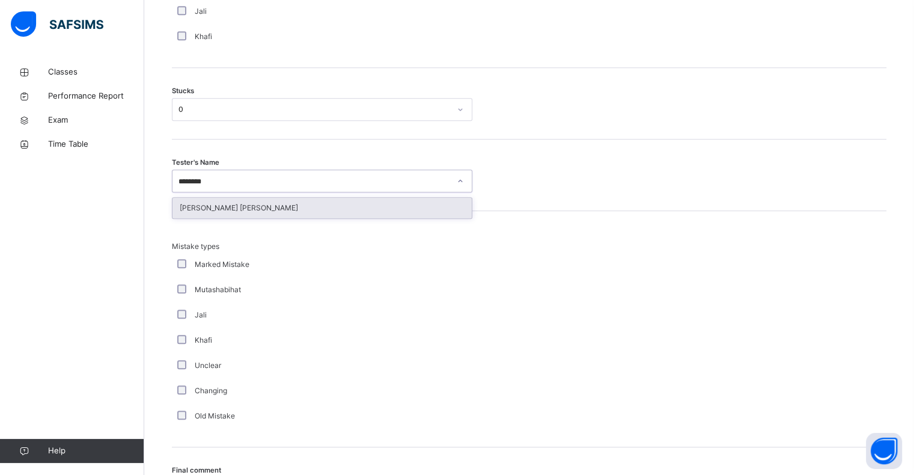
type input "*********"
click at [409, 218] on div "[PERSON_NAME] [PERSON_NAME]" at bounding box center [321, 208] width 299 height 20
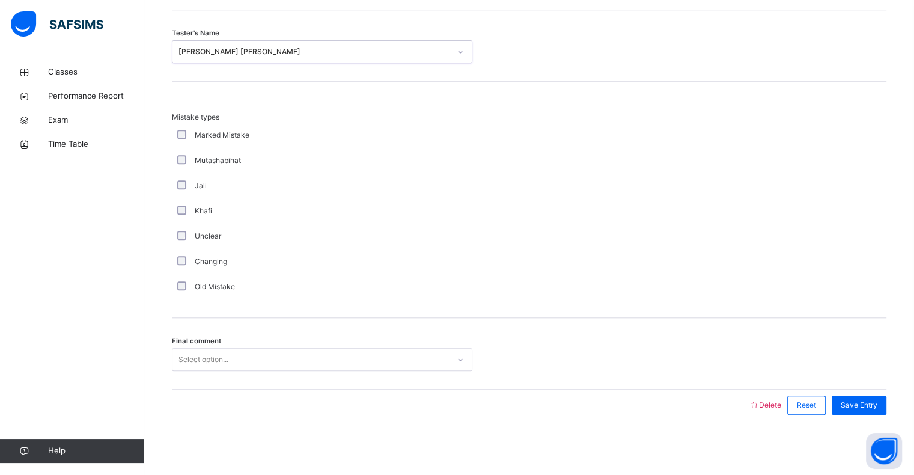
click at [346, 415] on div at bounding box center [460, 404] width 565 height 31
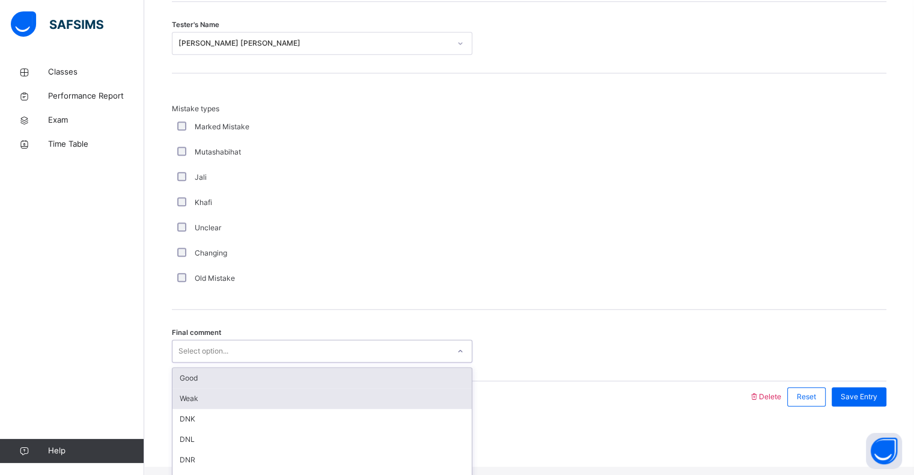
click at [392, 397] on div "Weak" at bounding box center [321, 398] width 299 height 20
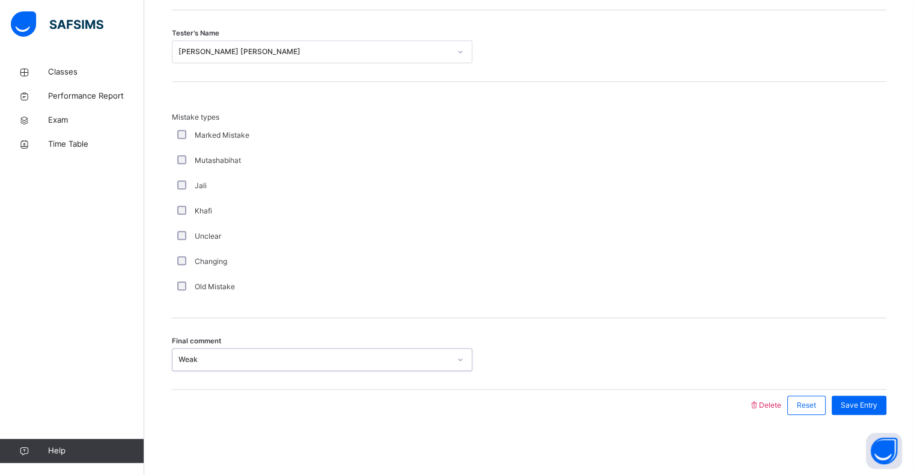
click at [443, 383] on div "Final comment option Weak, selected. 0 results available. Select is focused ,ty…" at bounding box center [529, 353] width 714 height 71
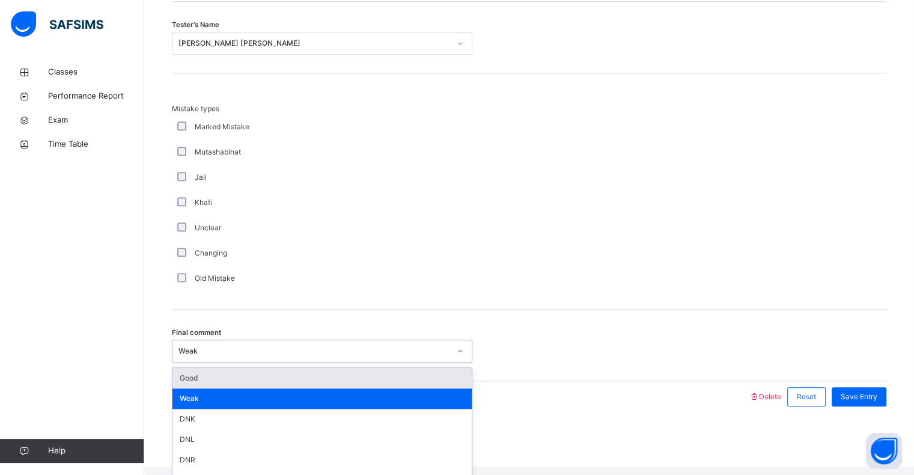
click at [446, 378] on div "Good" at bounding box center [321, 378] width 299 height 20
click at [439, 381] on div "Final comment option Weak, selected. option Good focused, 1 of 6. 6 results ava…" at bounding box center [529, 344] width 714 height 71
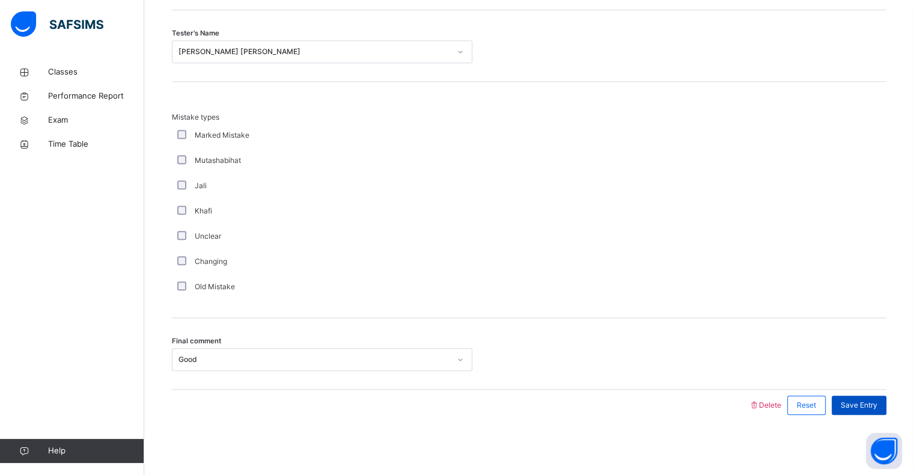
click at [863, 406] on span "Save Entry" at bounding box center [858, 404] width 37 height 11
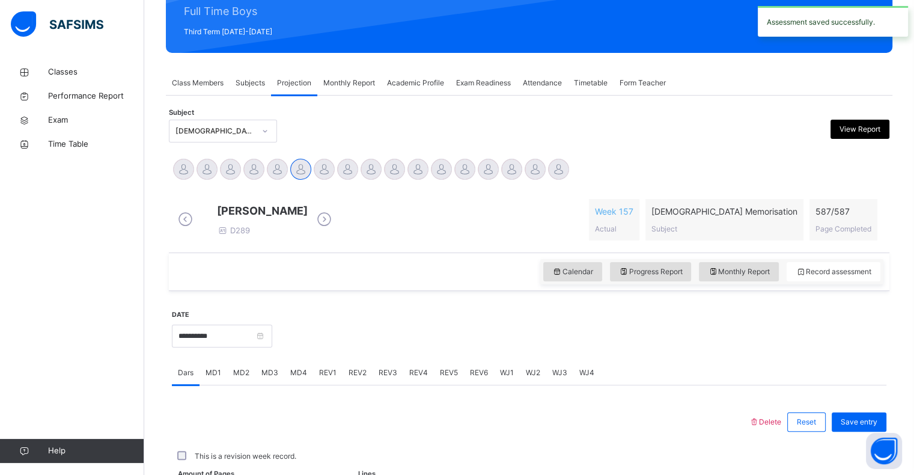
scroll to position [427, 0]
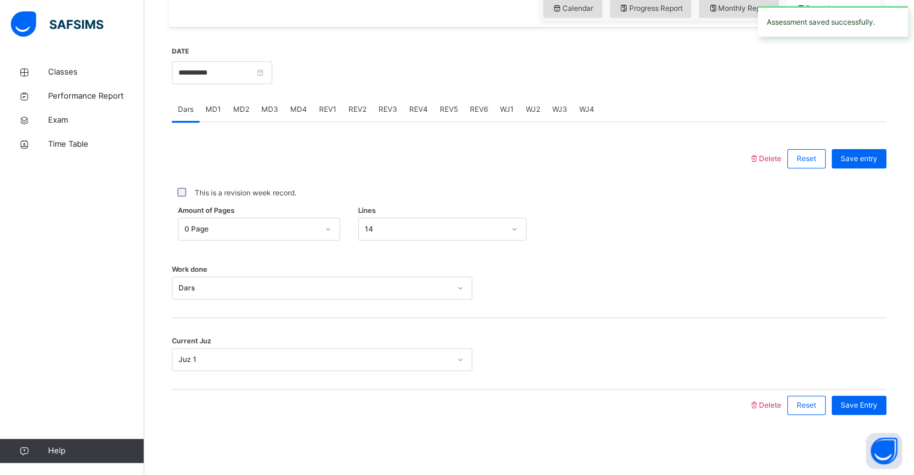
click at [299, 111] on span "MD4" at bounding box center [298, 109] width 17 height 11
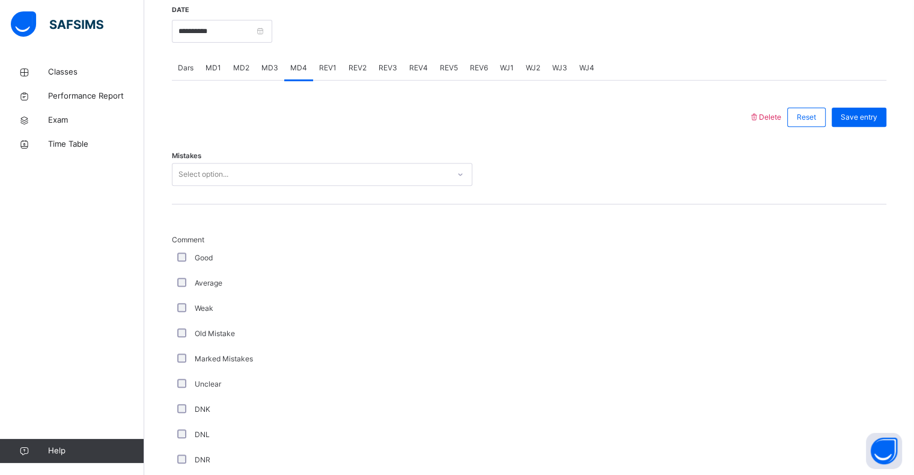
scroll to position [457, 0]
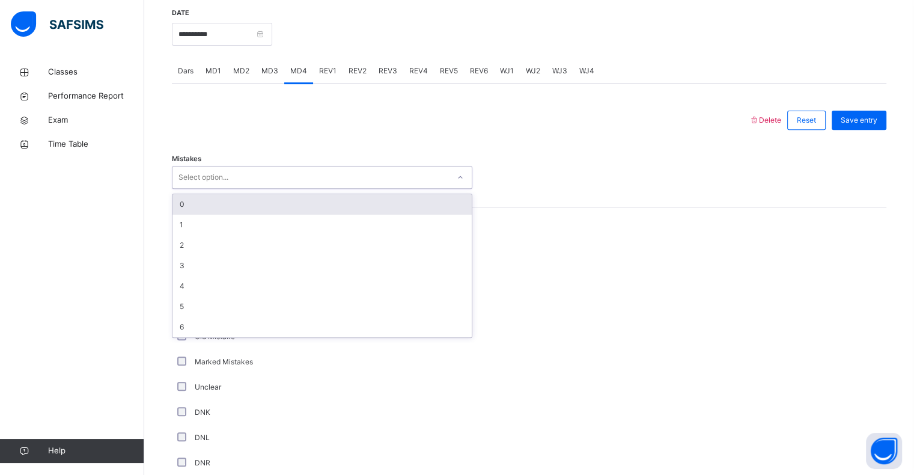
click at [264, 214] on div "0" at bounding box center [321, 204] width 299 height 20
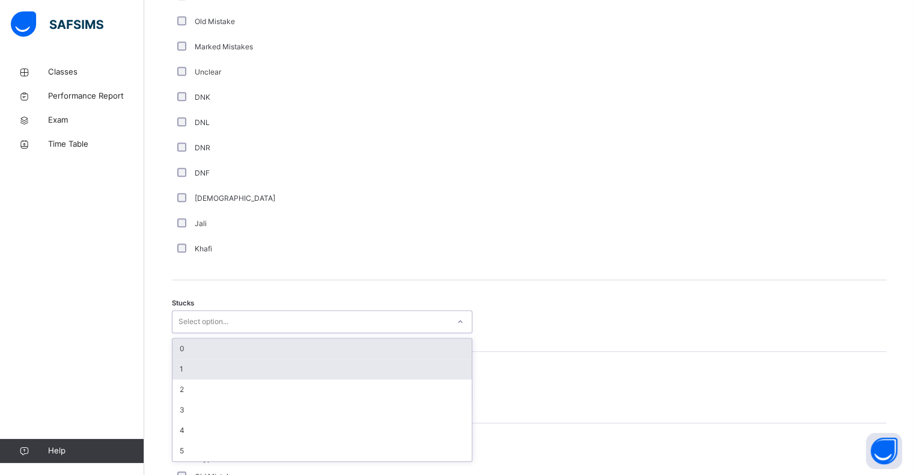
click at [246, 374] on div "1" at bounding box center [321, 369] width 299 height 20
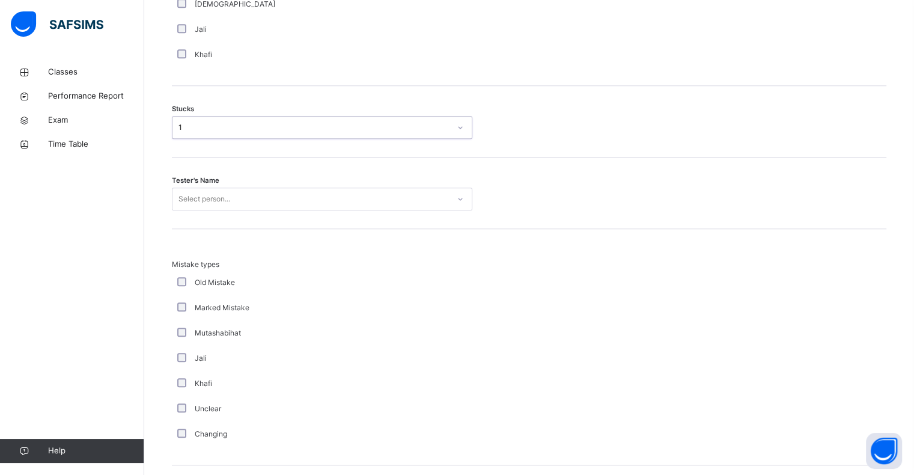
scroll to position [974, 0]
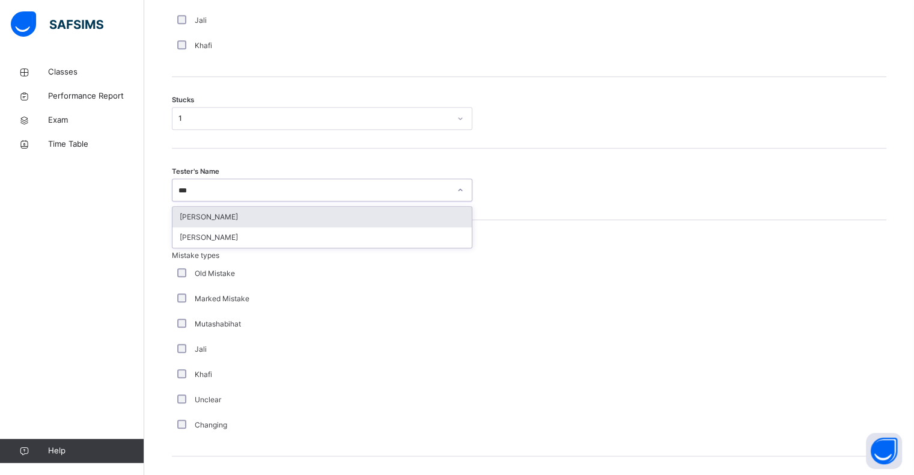
type input "****"
click at [346, 227] on div "[PERSON_NAME]" at bounding box center [321, 217] width 299 height 20
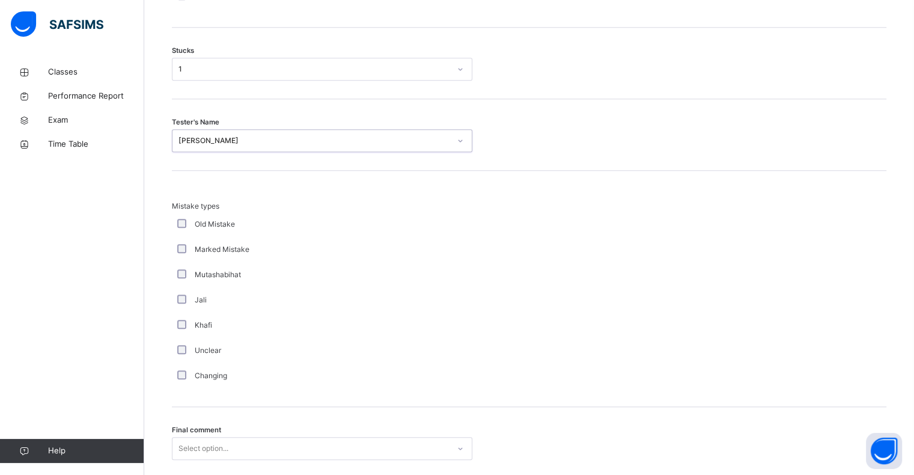
scroll to position [1121, 0]
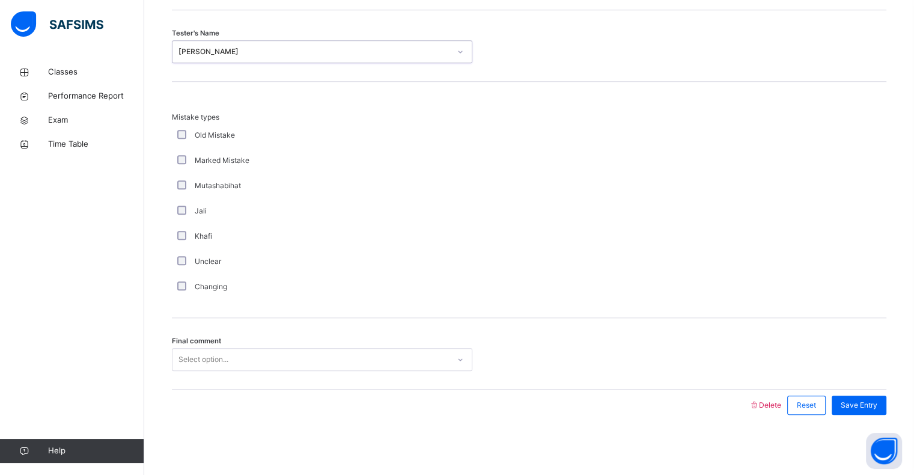
click at [339, 380] on div "Final comment Select option..." at bounding box center [529, 353] width 714 height 71
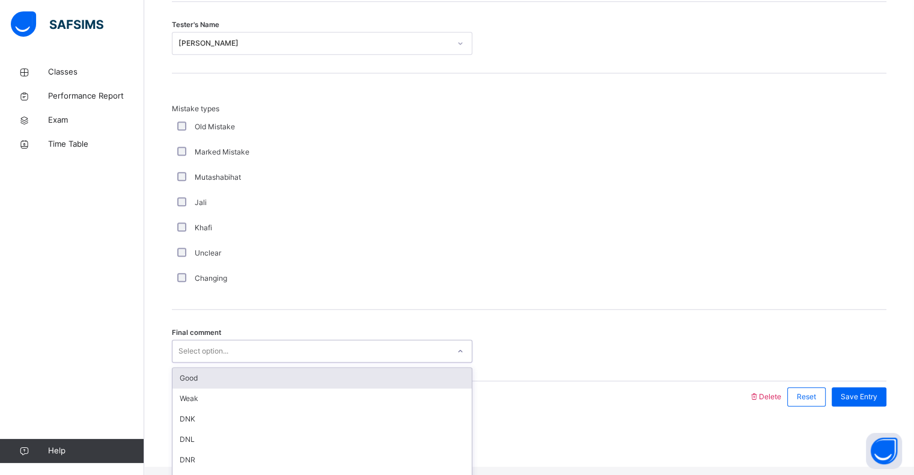
click at [344, 381] on div "Good" at bounding box center [321, 378] width 299 height 20
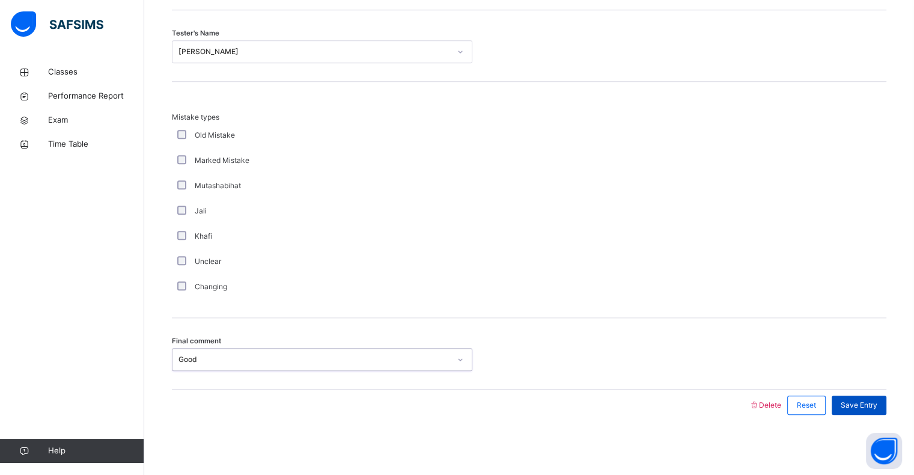
click at [870, 395] on div "Save Entry" at bounding box center [858, 404] width 55 height 19
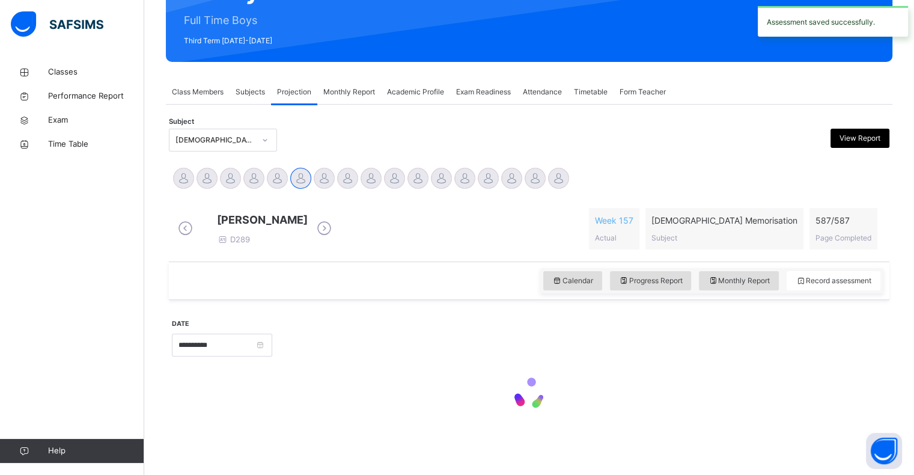
scroll to position [155, 0]
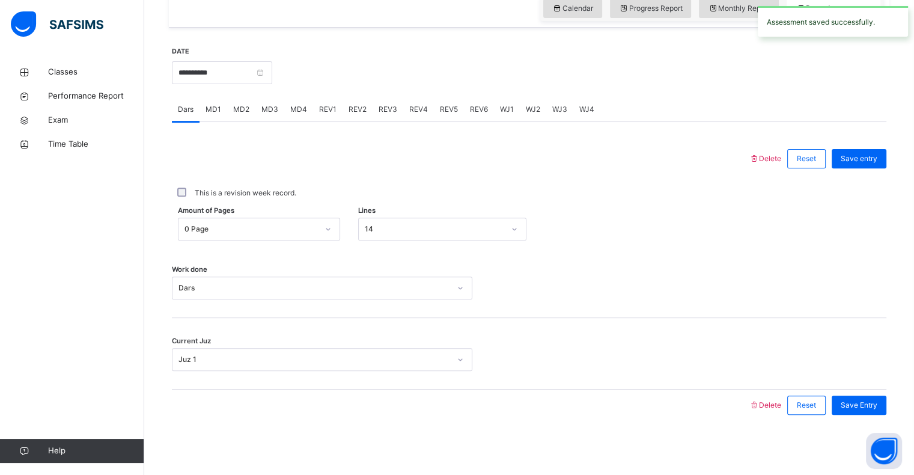
click at [327, 100] on div "REV1" at bounding box center [327, 109] width 29 height 24
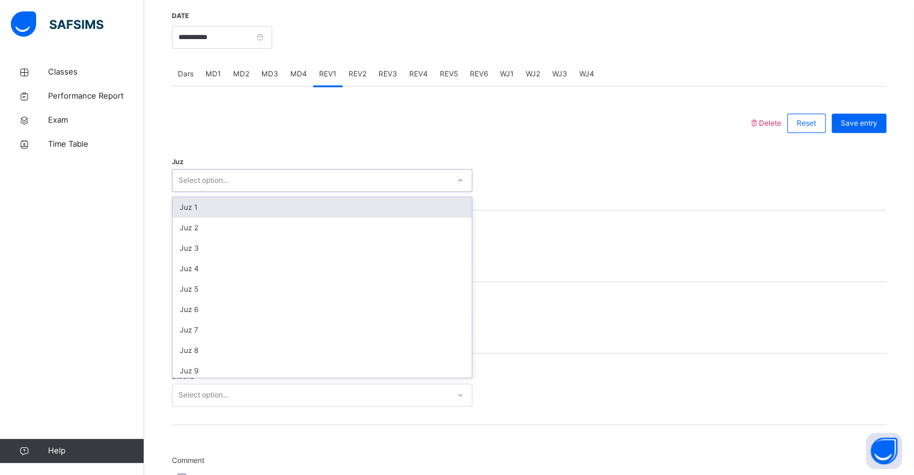
scroll to position [433, 0]
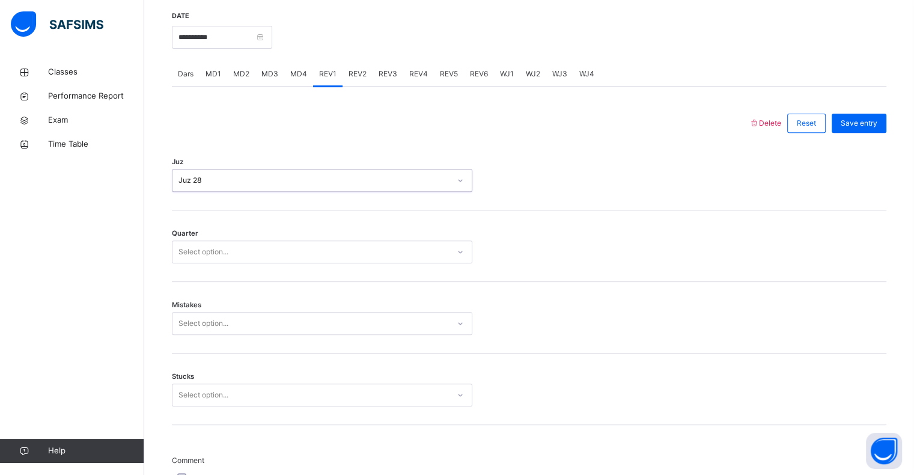
click at [320, 240] on div "Quarter Select option..." at bounding box center [529, 245] width 714 height 71
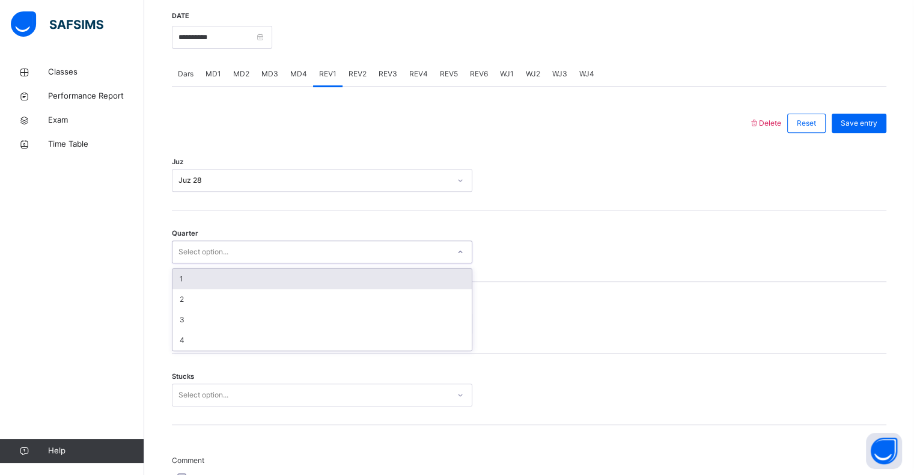
click at [362, 284] on div "1" at bounding box center [321, 279] width 299 height 20
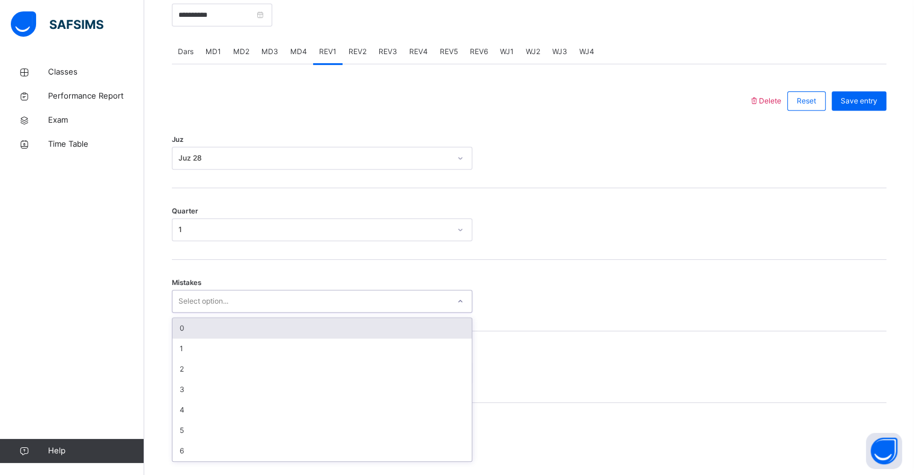
click at [385, 333] on div "0" at bounding box center [321, 328] width 299 height 20
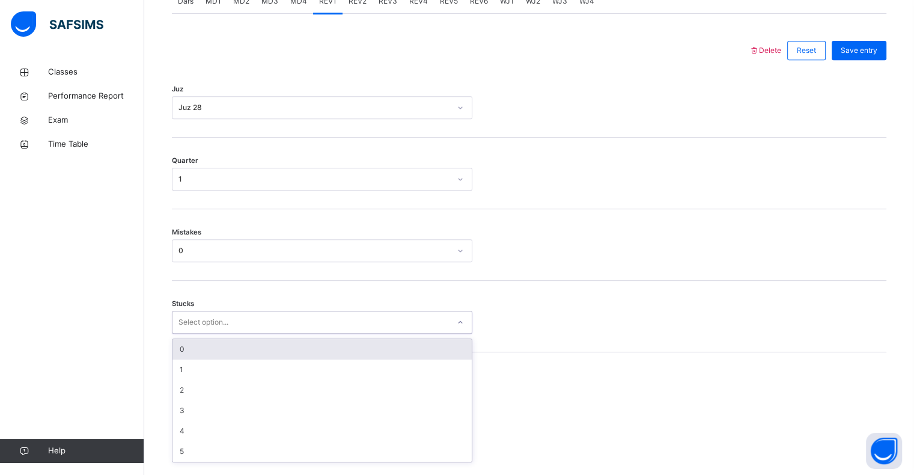
scroll to position [527, 0]
click at [308, 356] on div "0" at bounding box center [321, 348] width 299 height 20
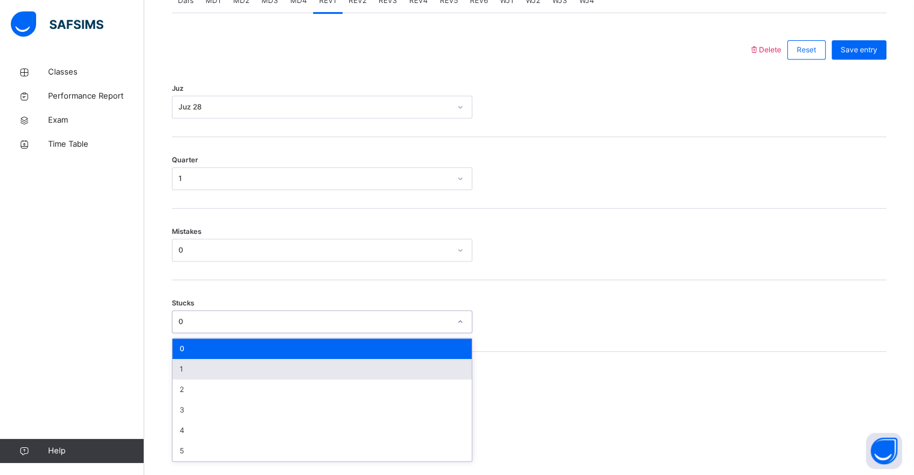
click at [340, 379] on div "1" at bounding box center [321, 369] width 299 height 20
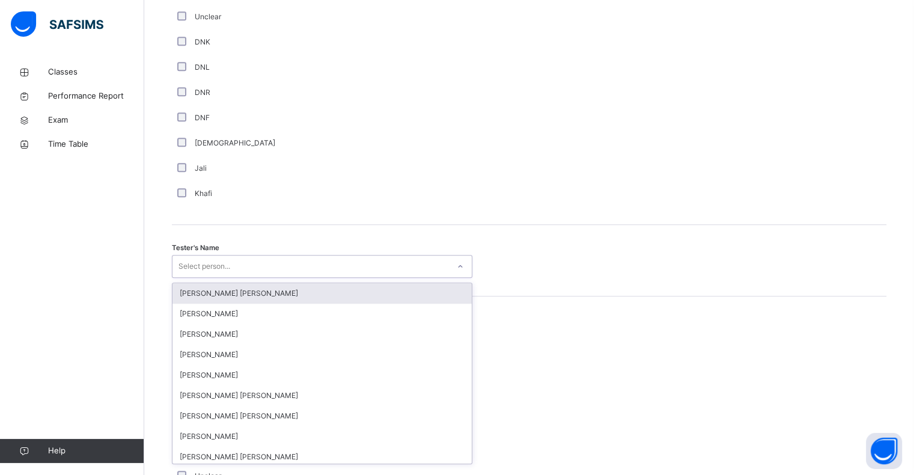
scroll to position [1043, 0]
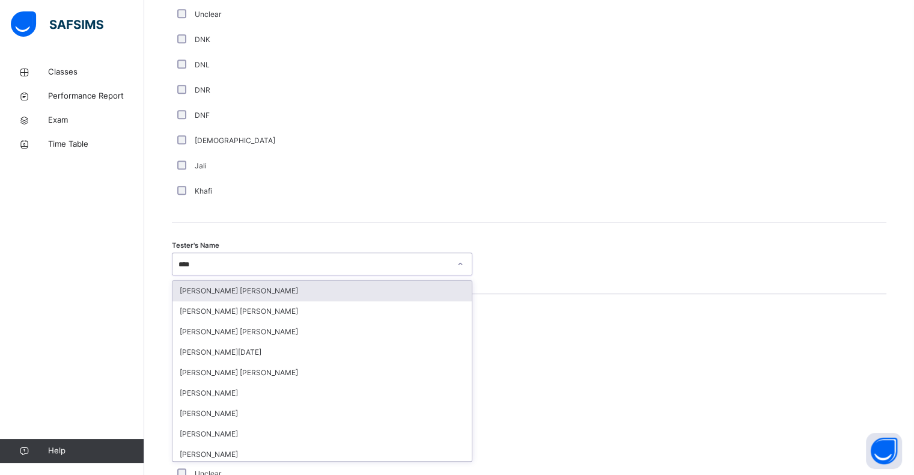
type input "*****"
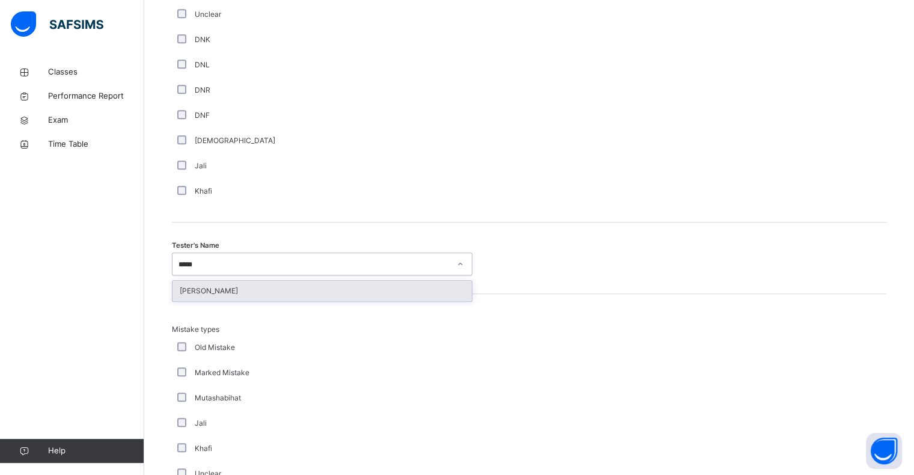
click at [406, 301] on div "[PERSON_NAME]" at bounding box center [321, 291] width 299 height 20
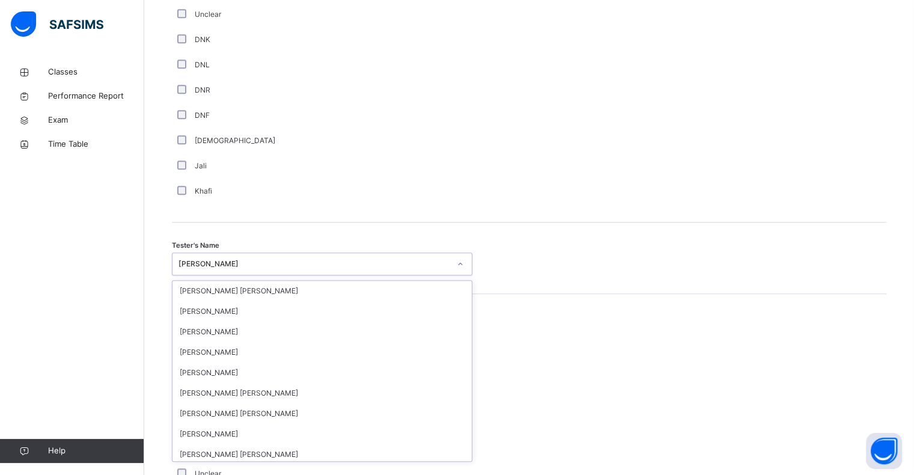
scroll to position [1031, 0]
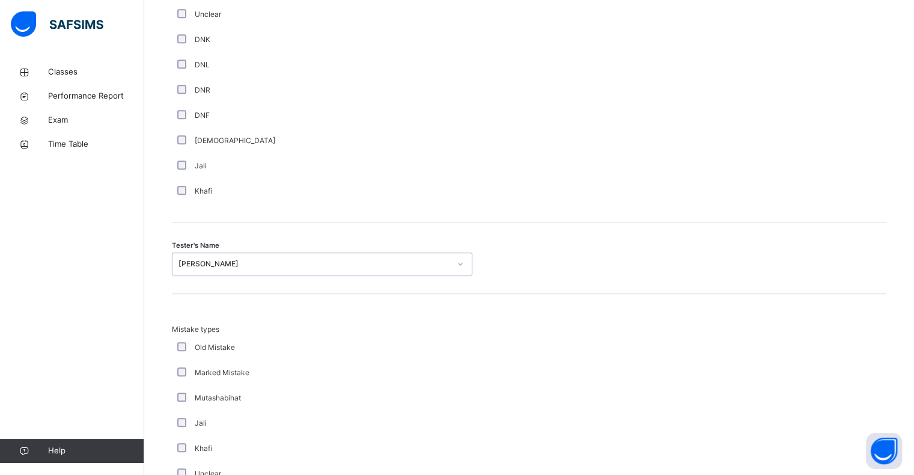
click at [395, 273] on div "[PERSON_NAME]" at bounding box center [310, 264] width 276 height 19
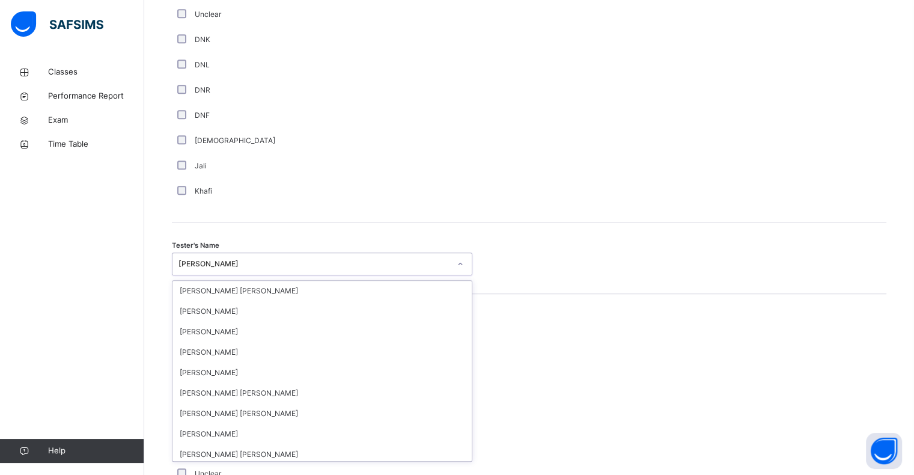
click at [395, 273] on div "[PERSON_NAME]" at bounding box center [310, 264] width 276 height 19
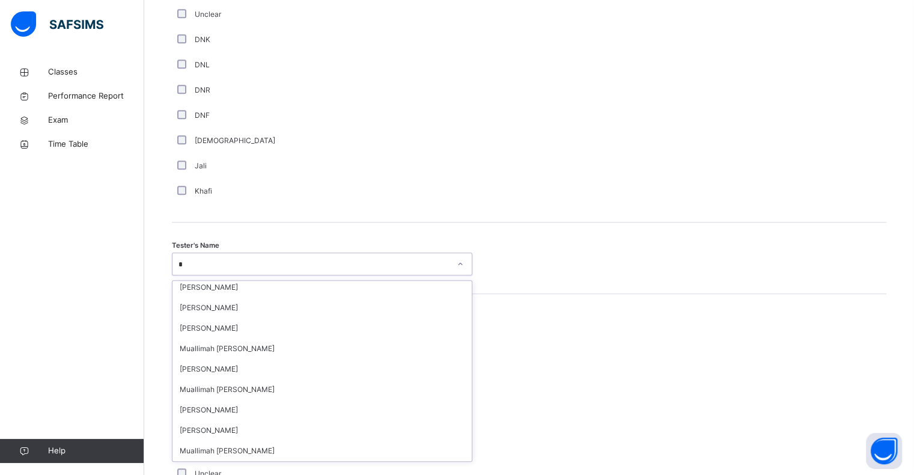
scroll to position [0, 0]
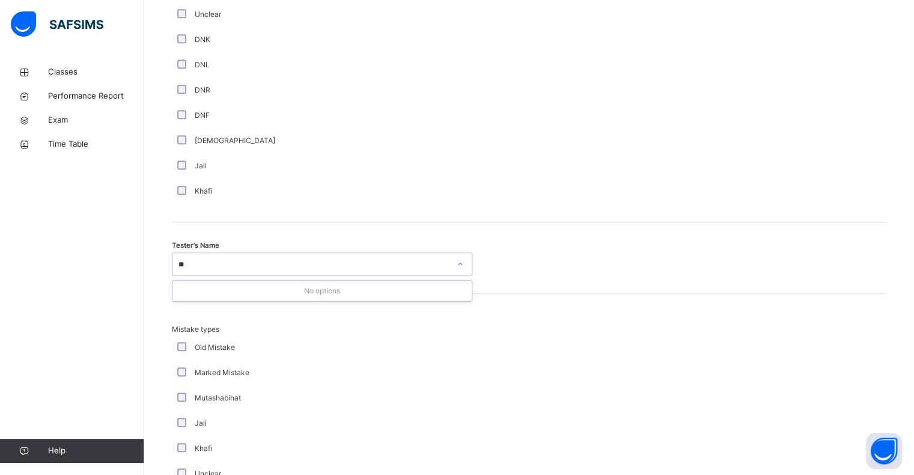
type input "*"
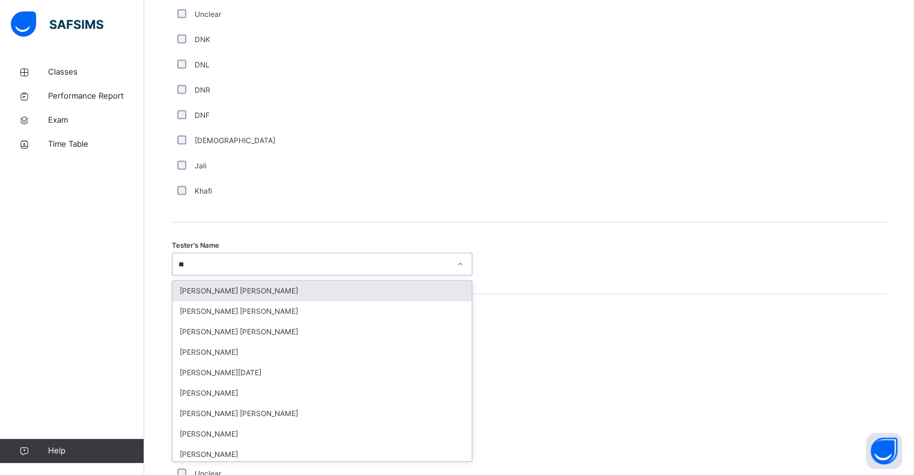
type input "***"
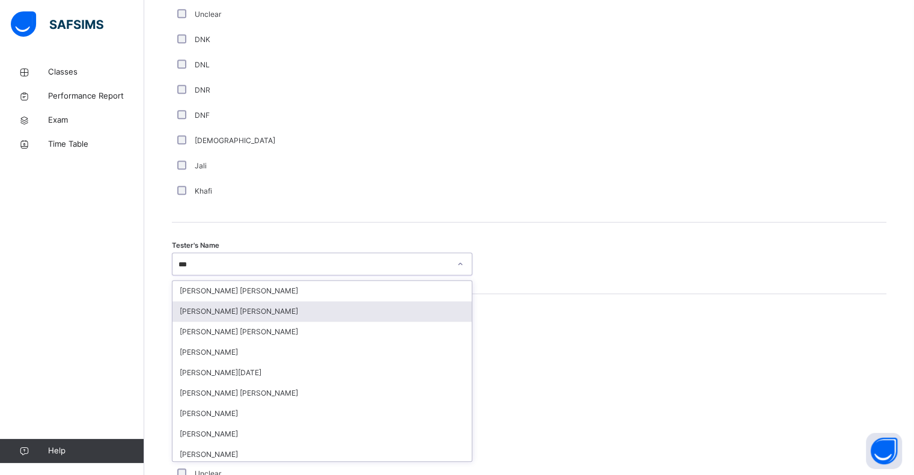
click at [351, 312] on div "[PERSON_NAME] [PERSON_NAME]" at bounding box center [321, 311] width 299 height 20
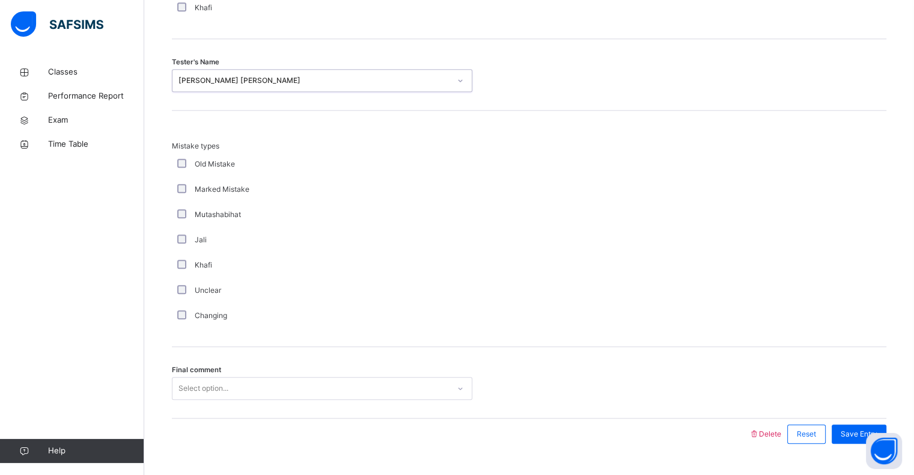
scroll to position [1264, 0]
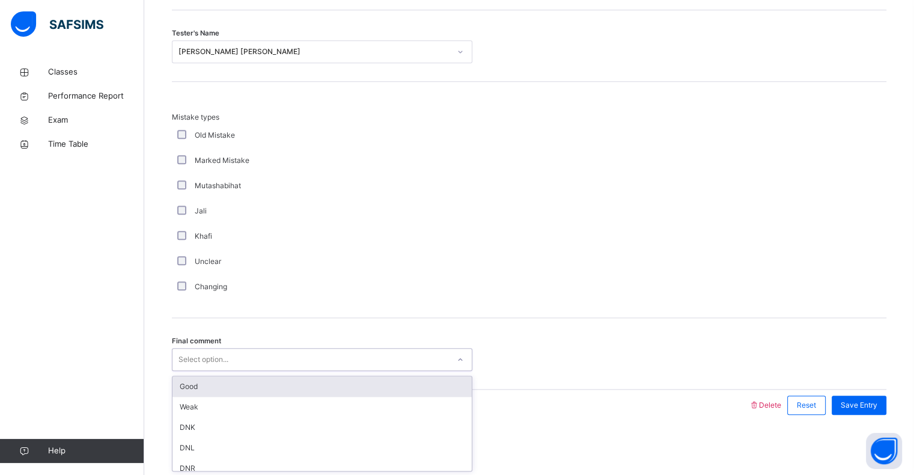
click at [392, 392] on div "Good" at bounding box center [321, 386] width 299 height 20
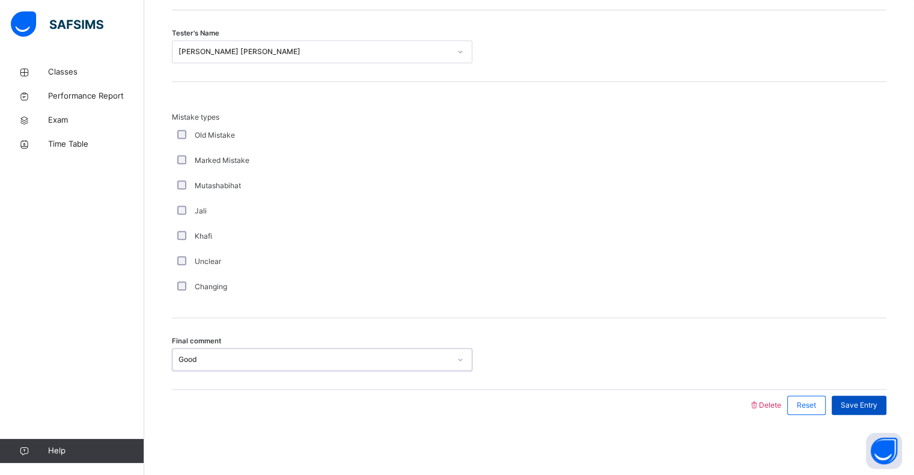
click at [863, 413] on div "Save Entry" at bounding box center [858, 404] width 55 height 19
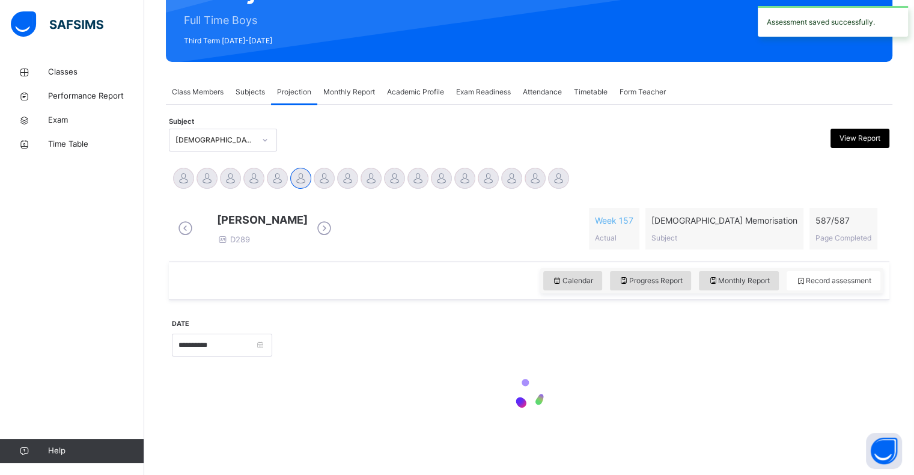
scroll to position [427, 0]
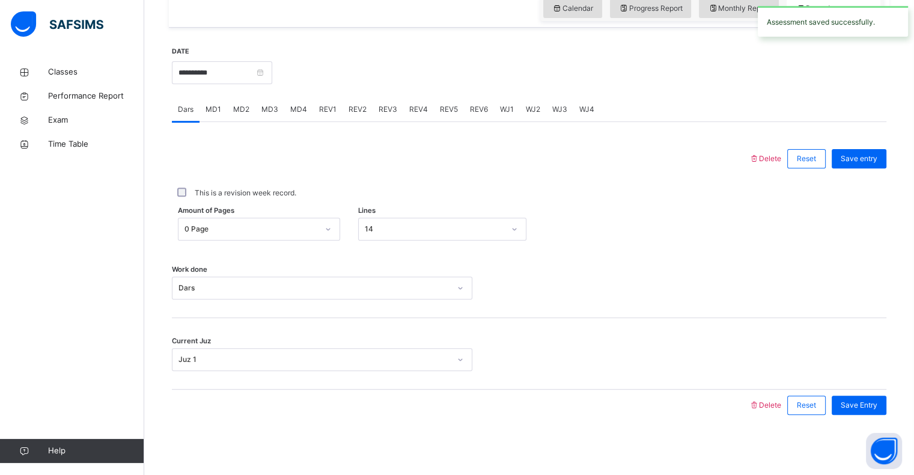
click at [354, 113] on span "REV2" at bounding box center [357, 109] width 18 height 11
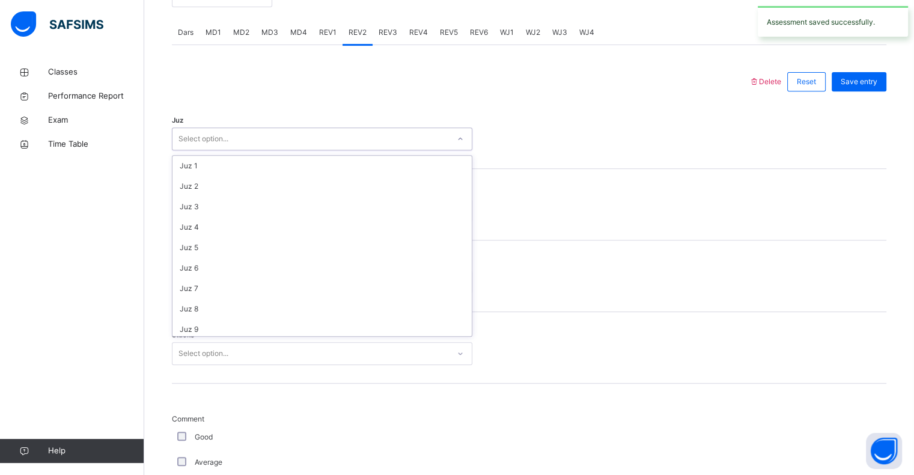
scroll to position [433, 0]
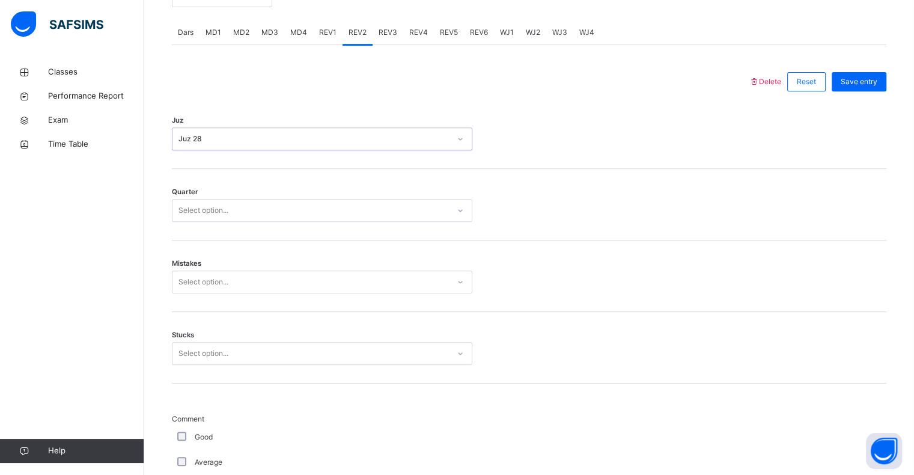
click at [404, 192] on div "Quarter Select option..." at bounding box center [529, 204] width 714 height 71
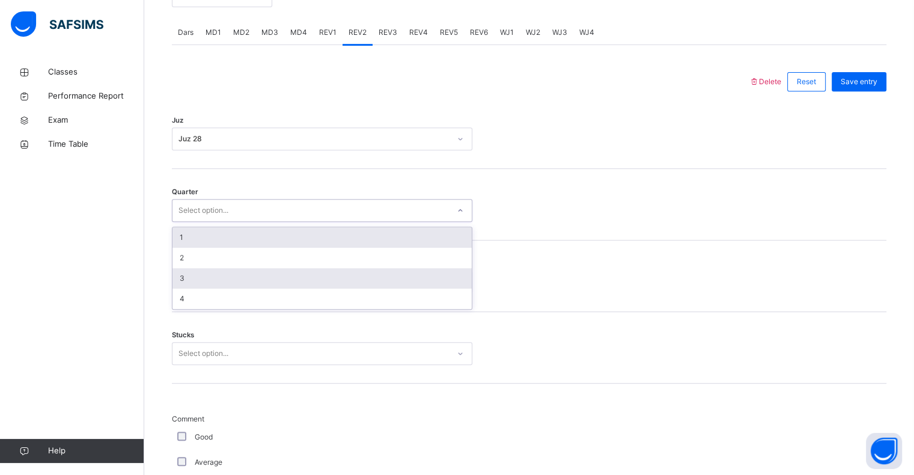
click at [369, 279] on div "3" at bounding box center [321, 278] width 299 height 20
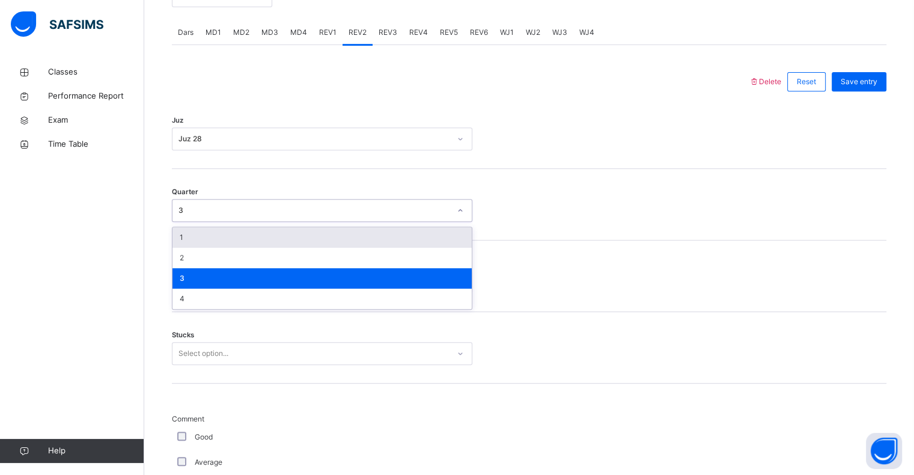
click at [380, 248] on div "1" at bounding box center [321, 237] width 299 height 20
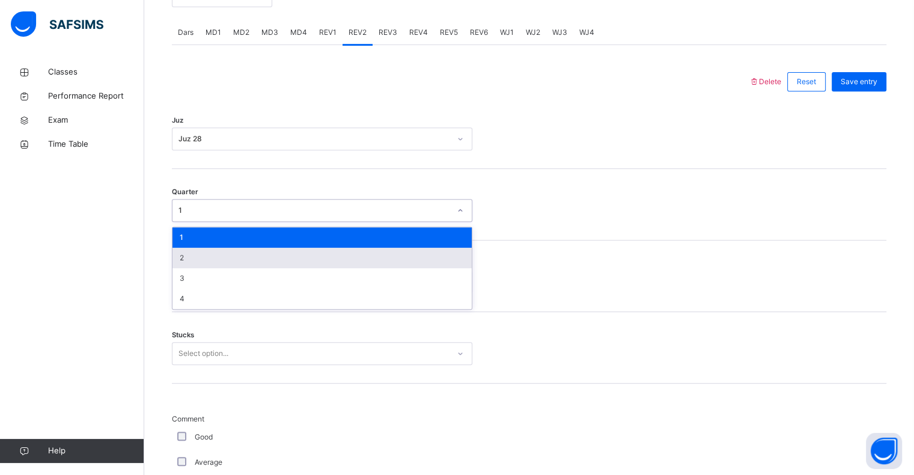
click at [404, 267] on div "2" at bounding box center [321, 258] width 299 height 20
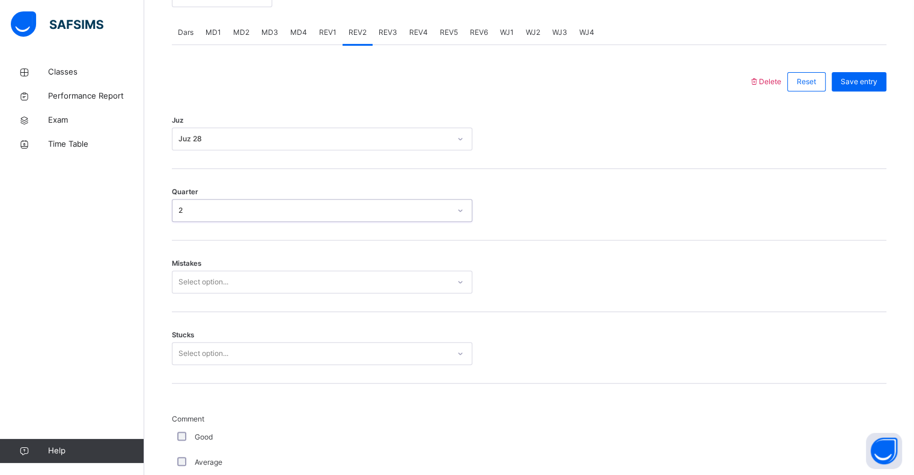
click at [396, 310] on div "Mistakes Select option..." at bounding box center [529, 275] width 714 height 71
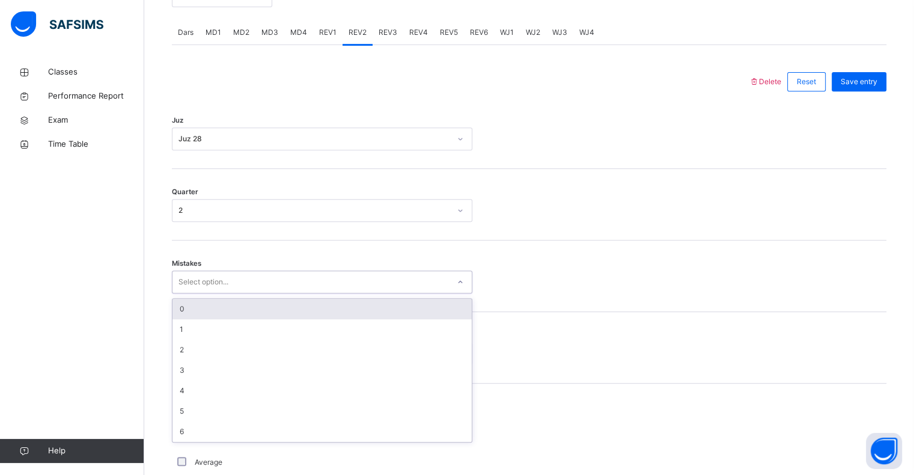
click at [401, 309] on div "0" at bounding box center [321, 309] width 299 height 20
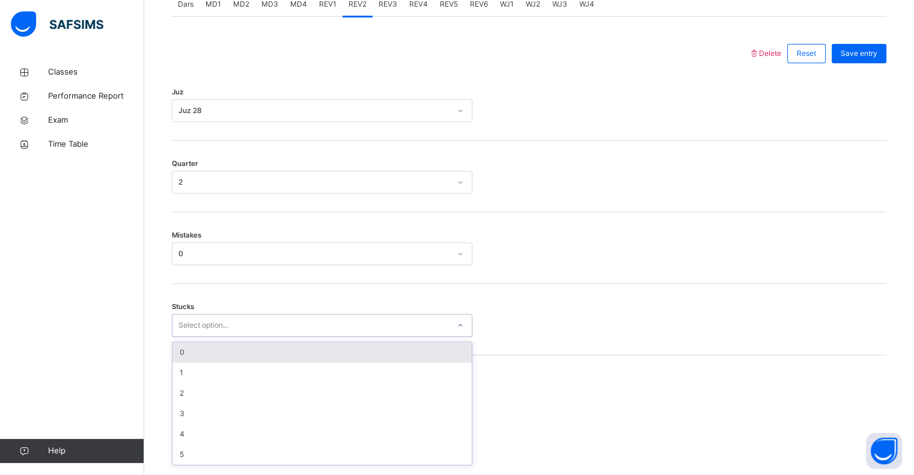
scroll to position [527, 0]
click at [395, 358] on div "0" at bounding box center [321, 348] width 299 height 20
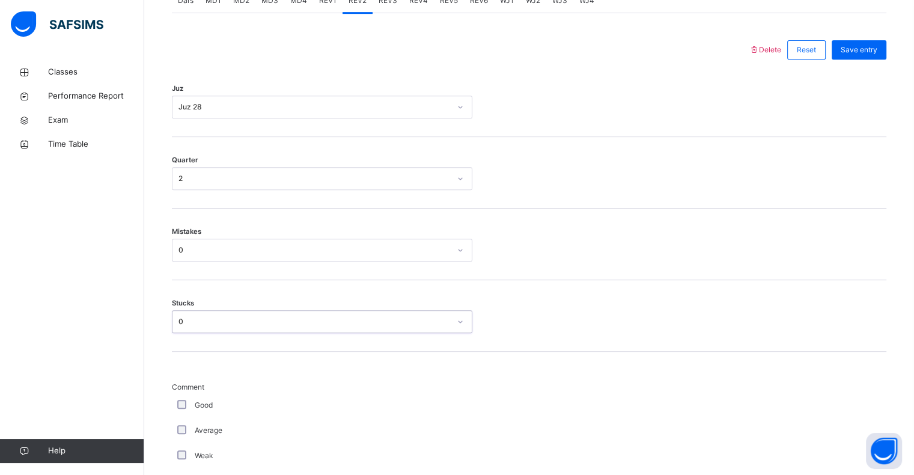
click at [165, 413] on div "Back / FT Boys Class 1 FT Boys Class 1 Full Time Boys Third Term [DATE]-[DATE] …" at bounding box center [529, 368] width 770 height 1670
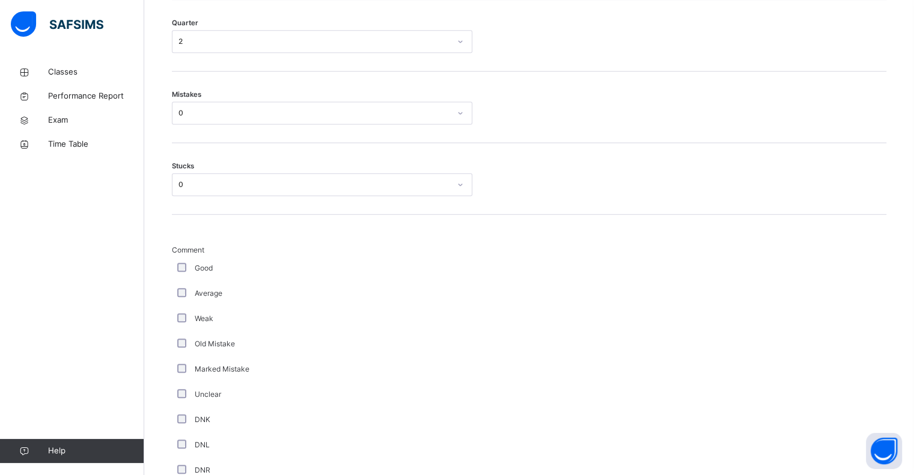
scroll to position [664, 0]
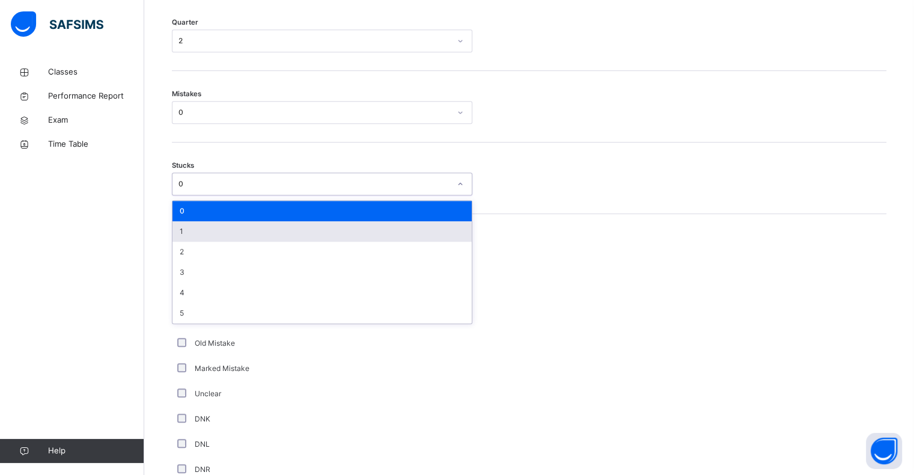
click at [391, 242] on div "1" at bounding box center [321, 231] width 299 height 20
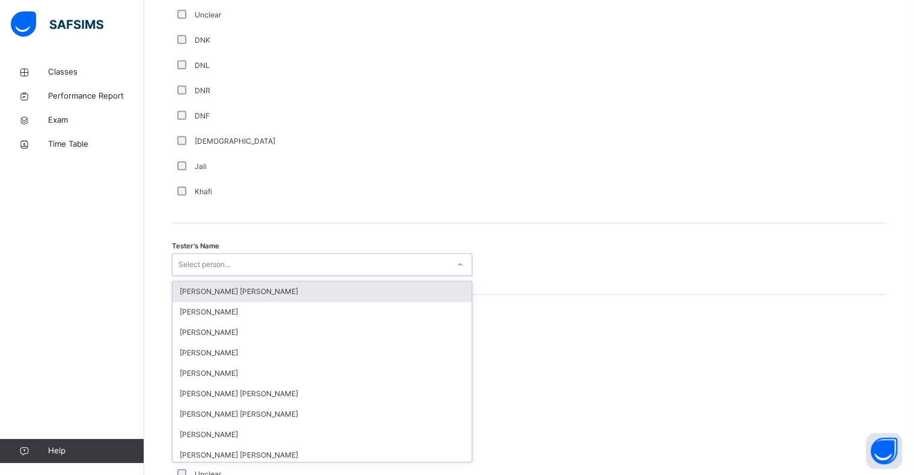
scroll to position [1043, 0]
type input "*******"
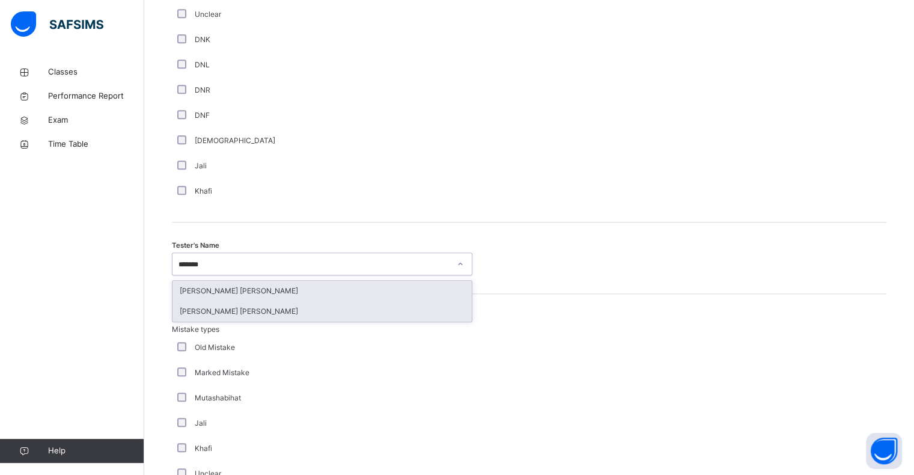
click at [345, 312] on div "[PERSON_NAME] [PERSON_NAME]" at bounding box center [321, 311] width 299 height 20
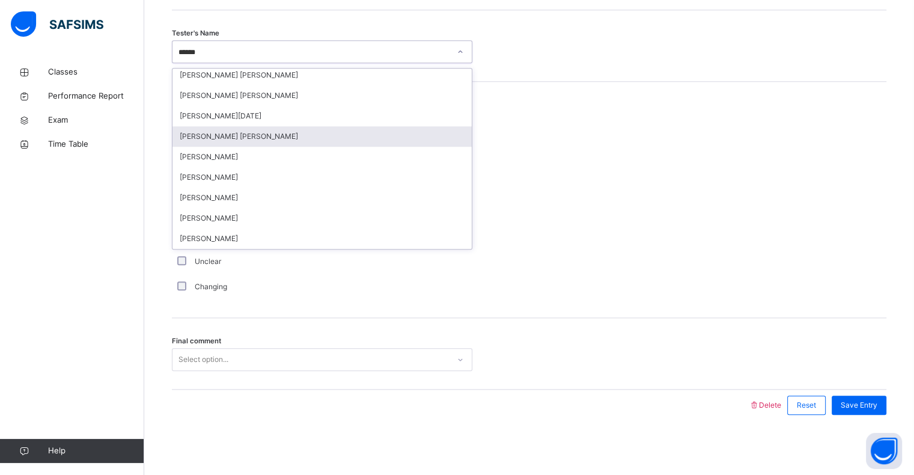
scroll to position [0, 0]
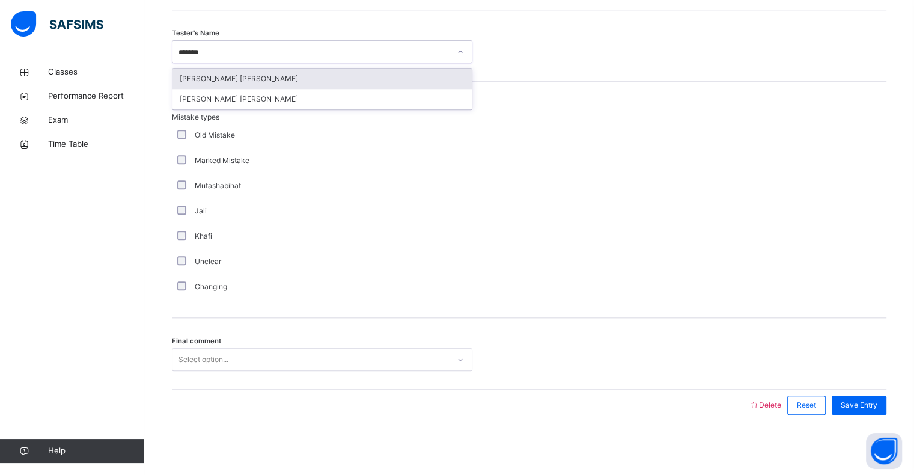
type input "********"
click at [339, 85] on div "[PERSON_NAME] [PERSON_NAME]" at bounding box center [321, 78] width 299 height 20
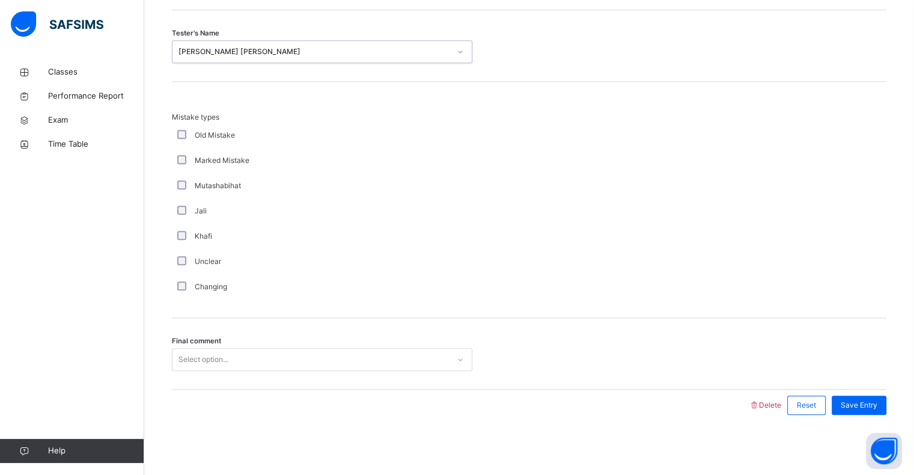
scroll to position [1264, 0]
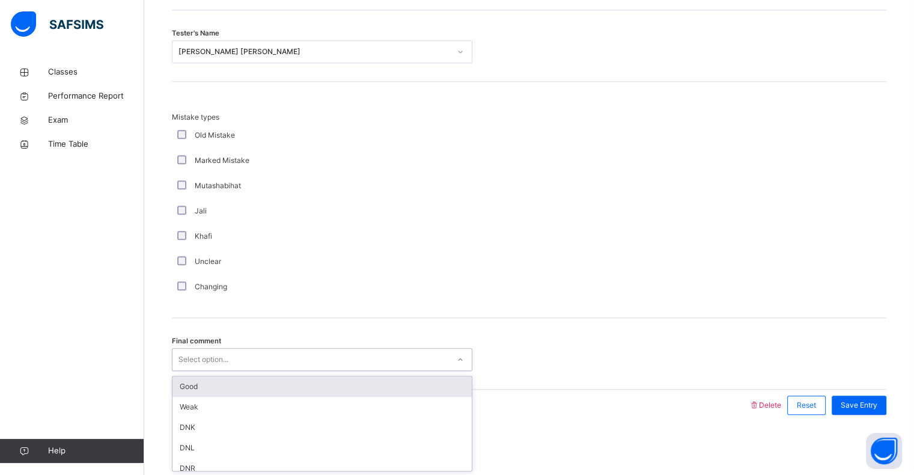
click at [347, 386] on div "Good" at bounding box center [321, 386] width 299 height 20
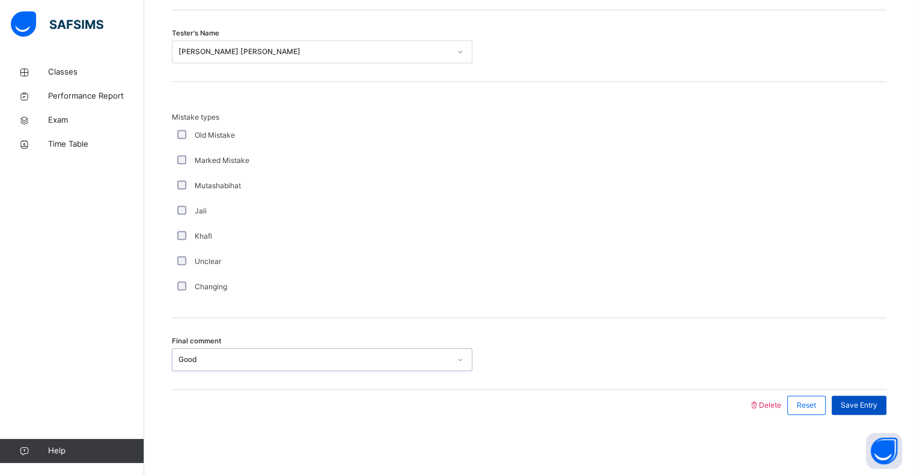
click at [867, 410] on span "Save Entry" at bounding box center [858, 404] width 37 height 11
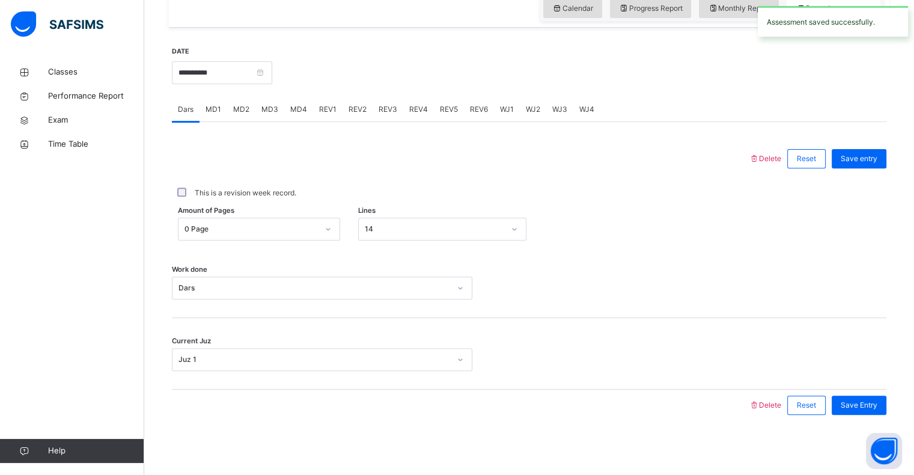
click at [319, 115] on span "REV1" at bounding box center [327, 109] width 17 height 11
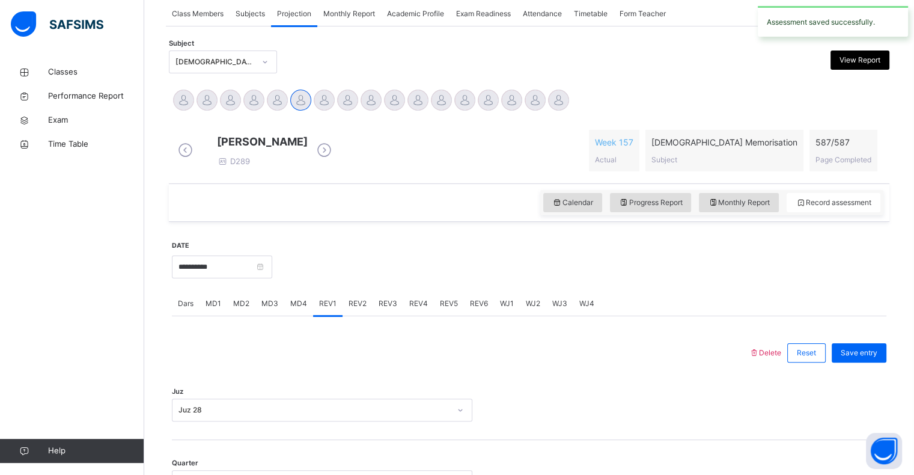
scroll to position [0, 0]
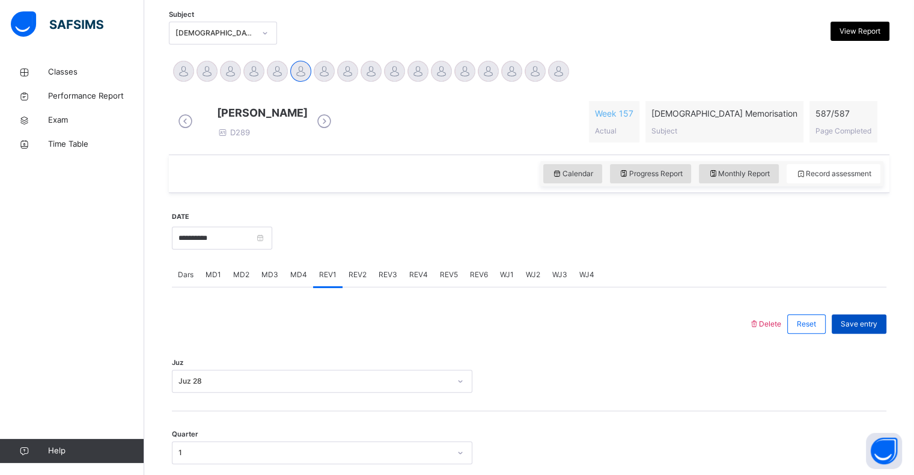
click at [882, 333] on div "Save entry" at bounding box center [858, 323] width 55 height 19
